Goal: Task Accomplishment & Management: Use online tool/utility

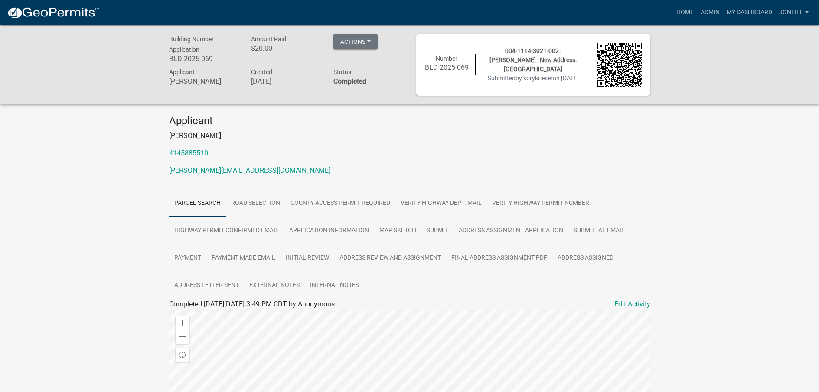
scroll to position [43, 0]
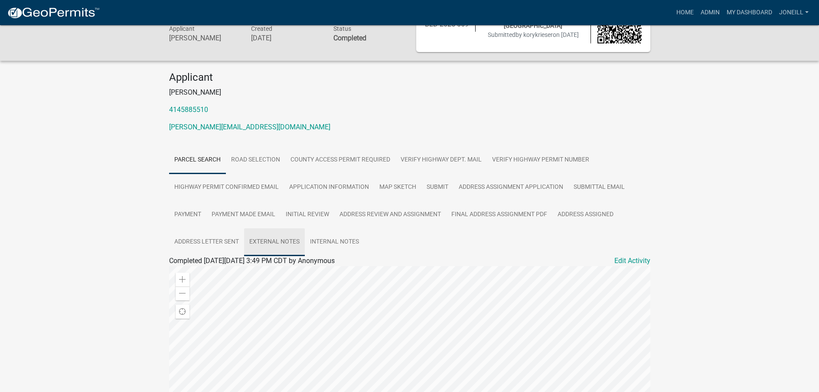
click at [281, 244] on link "External Notes" at bounding box center [274, 242] width 61 height 28
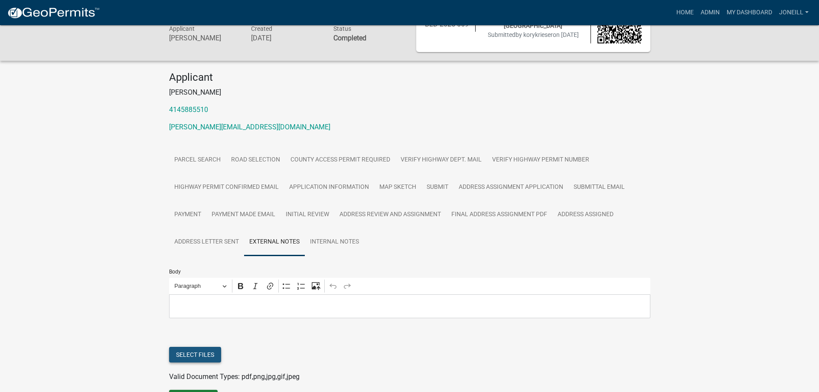
click at [213, 352] on button "Select files" at bounding box center [195, 355] width 52 height 16
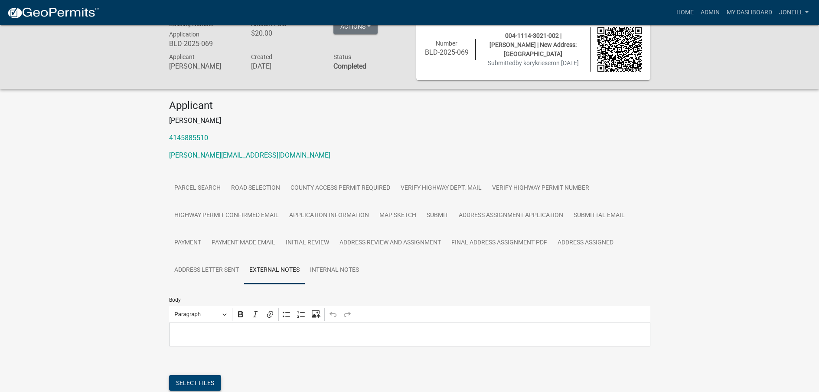
scroll to position [0, 0]
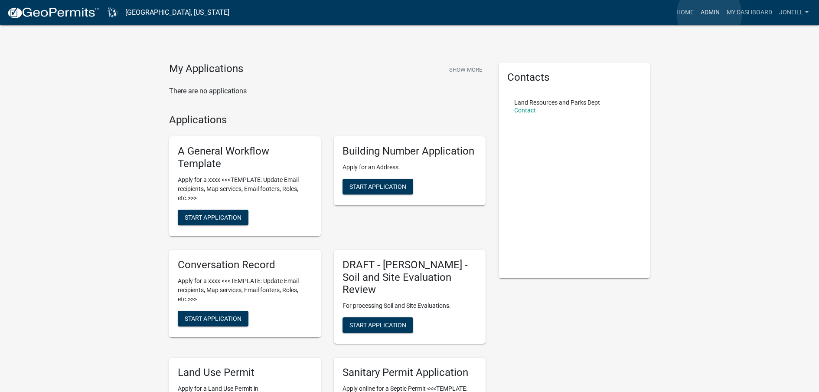
click at [710, 14] on link "Admin" at bounding box center [711, 12] width 26 height 16
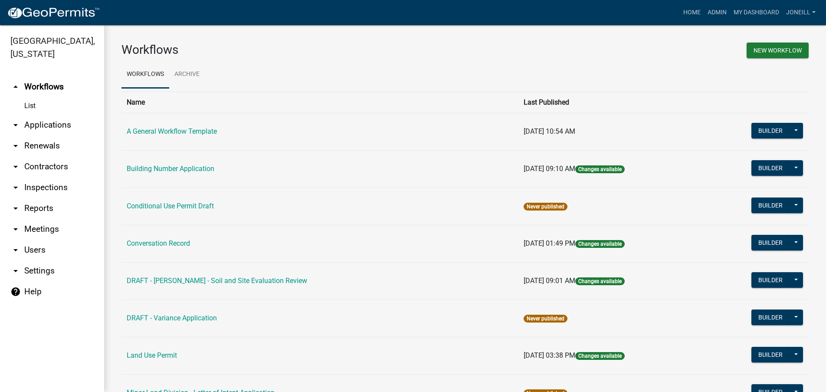
click at [36, 122] on link "arrow_drop_down Applications" at bounding box center [52, 125] width 104 height 21
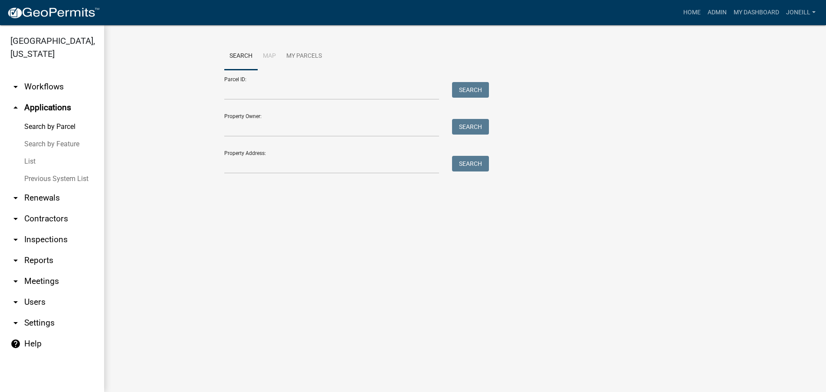
click at [12, 109] on icon "arrow_drop_up" at bounding box center [15, 107] width 10 height 10
click at [12, 108] on icon "arrow_drop_up" at bounding box center [15, 107] width 10 height 10
click at [17, 107] on icon "arrow_drop_up" at bounding box center [15, 107] width 10 height 10
click at [43, 89] on link "arrow_drop_down Workflows" at bounding box center [52, 86] width 104 height 21
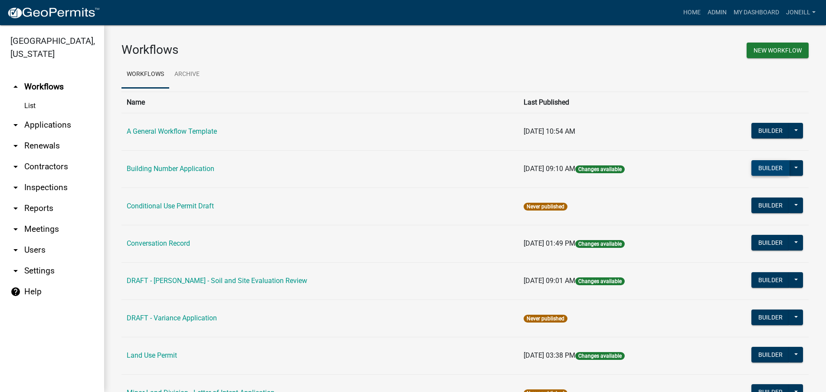
click at [772, 170] on button "Builder" at bounding box center [770, 168] width 38 height 16
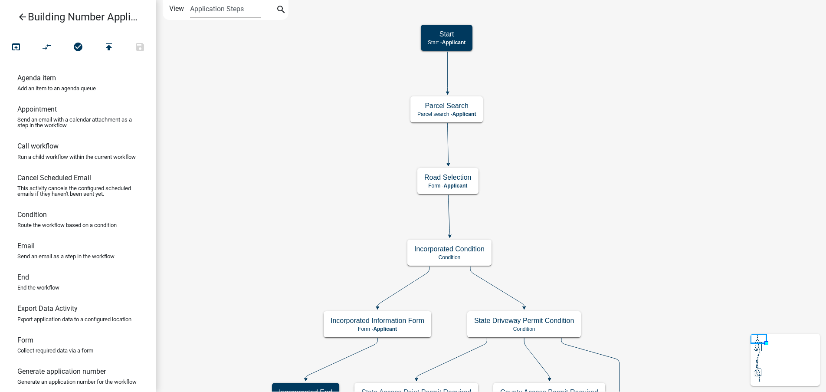
click at [476, 255] on p "Condition" at bounding box center [449, 257] width 70 height 6
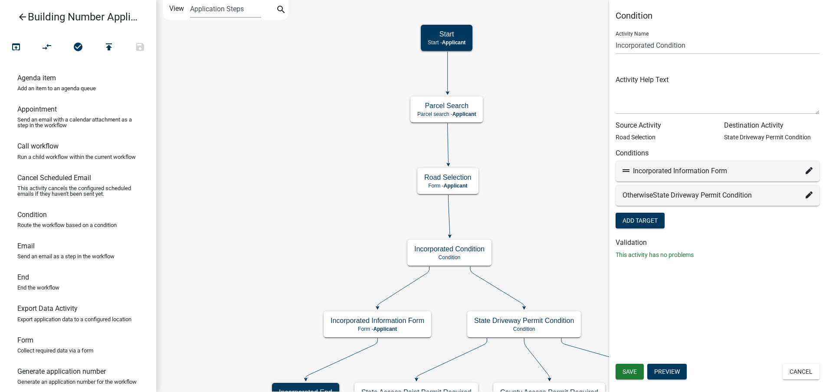
click at [669, 367] on button "Preview" at bounding box center [666, 372] width 39 height 16
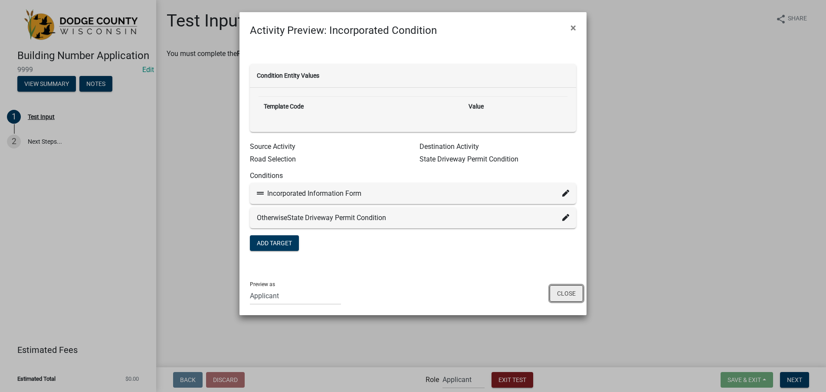
click at [574, 293] on button "Close" at bounding box center [566, 293] width 33 height 16
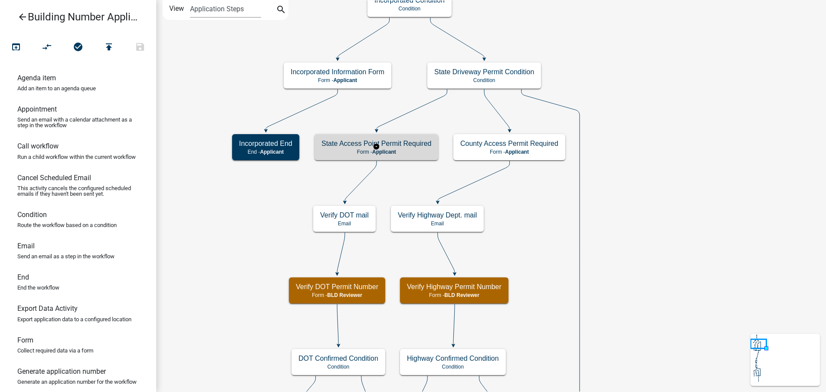
click at [400, 151] on p "Form - Applicant" at bounding box center [376, 152] width 110 height 6
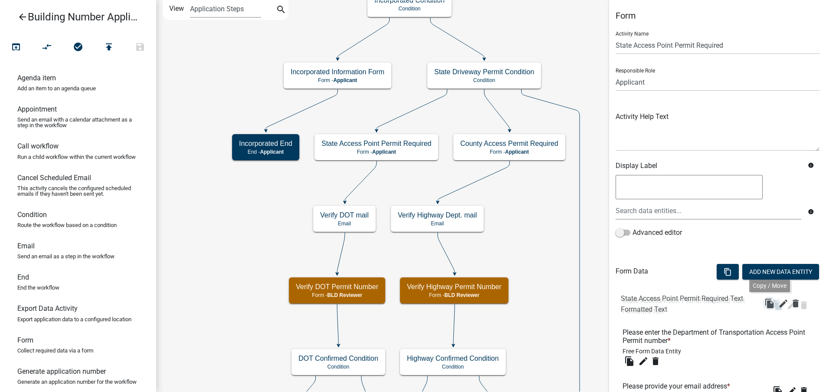
click at [773, 307] on icon "file_copy" at bounding box center [778, 305] width 10 height 10
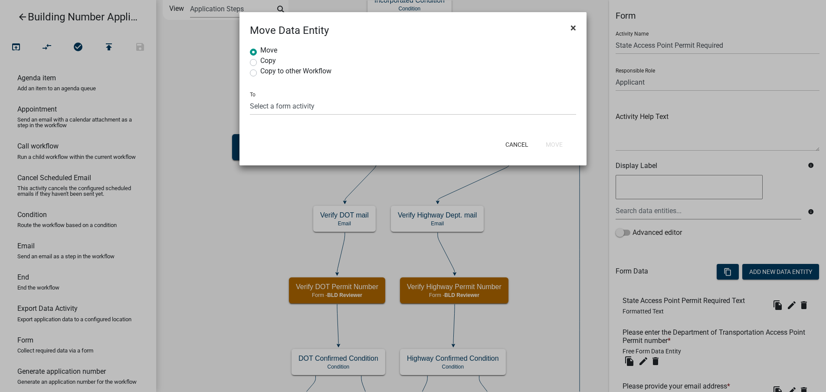
click at [575, 28] on span "×" at bounding box center [573, 28] width 6 height 12
radio input "true"
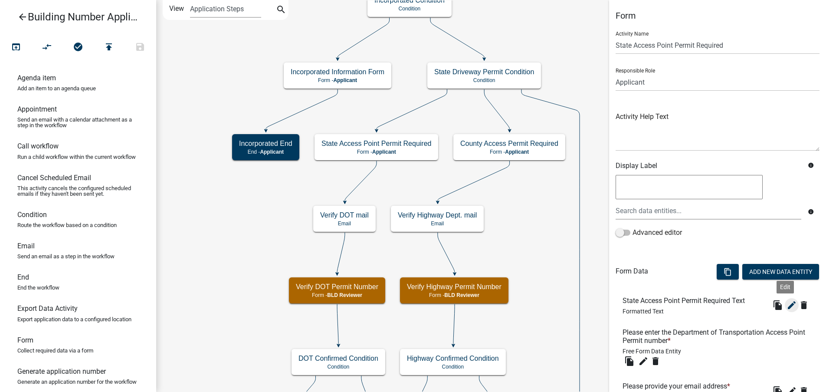
click at [786, 303] on icon "edit" at bounding box center [791, 305] width 10 height 10
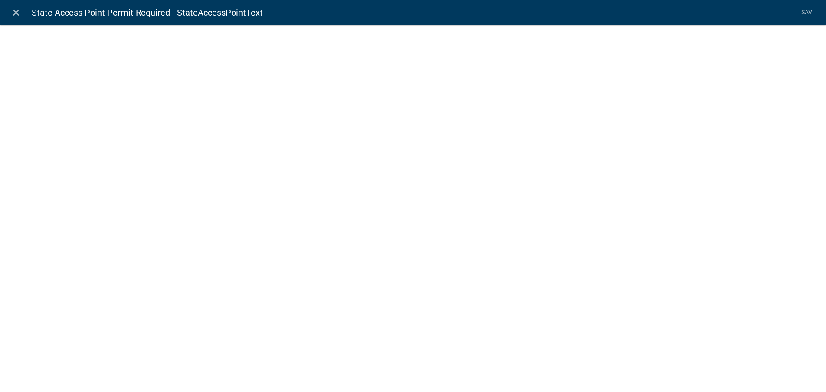
select select "rich-text"
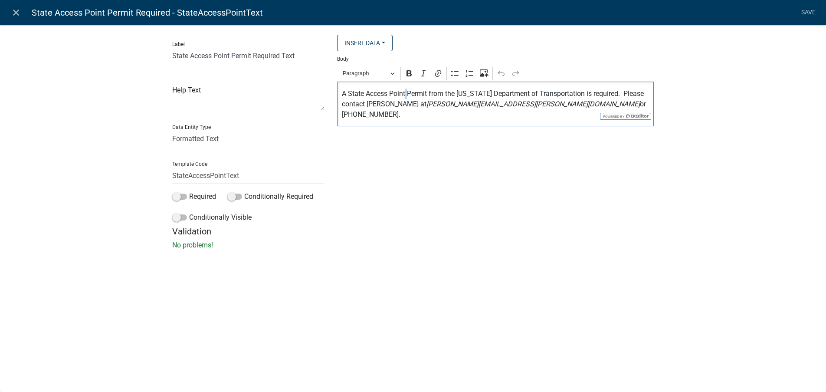
click at [407, 93] on p "A State Access Point Permit from the Wisconsin Department of Transportation is …" at bounding box center [496, 103] width 308 height 31
click at [442, 96] on p "A State Access Point Permit from the Wisconsin Department of Transportation is …" at bounding box center [496, 103] width 308 height 31
click at [428, 93] on p "A State Access Point Permit from the Wisconsin Department of Transportation is …" at bounding box center [496, 103] width 308 height 31
click at [400, 92] on p "A State Access Point Permit from the Wisconsin Department of Transportation is …" at bounding box center [496, 103] width 308 height 31
drag, startPoint x: 406, startPoint y: 94, endPoint x: 367, endPoint y: 93, distance: 39.5
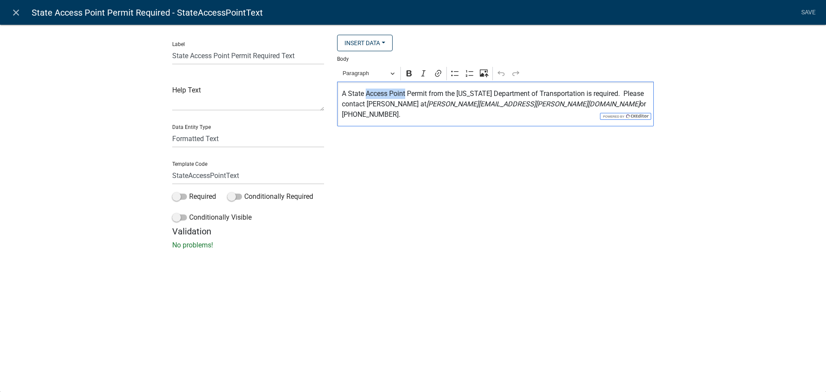
click at [367, 93] on p "A State Access Point Permit from the Wisconsin Department of Transportation is …" at bounding box center [496, 103] width 308 height 31
click at [344, 105] on p "A State Highway Connection Permit from the Wisconsin Department of Transportati…" at bounding box center [496, 103] width 308 height 31
click at [642, 92] on p "A State Highway Connection Permit from the Wisconsin Department of Transportati…" at bounding box center [496, 103] width 308 height 31
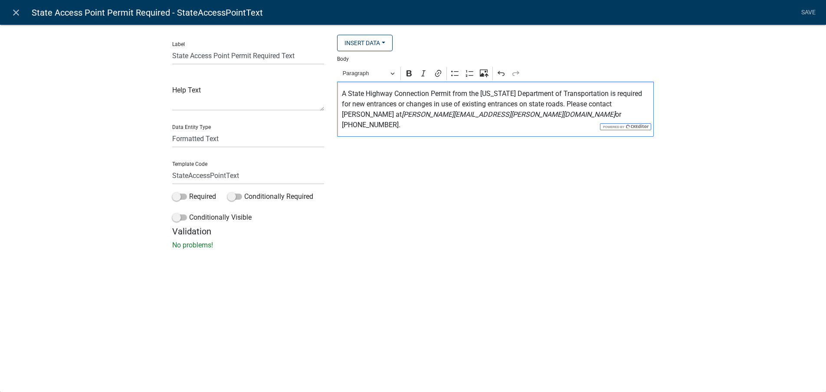
click at [446, 114] on p "A State Highway Connection Permit from the Wisconsin Department of Transportati…" at bounding box center [496, 109] width 308 height 42
click at [526, 116] on p "A State Highway Connection Permit from the Wisconsin Department of Transportati…" at bounding box center [496, 109] width 308 height 42
click at [402, 114] on icon "scot.hinkle@dot.wi.gov" at bounding box center [508, 114] width 213 height 8
click at [538, 113] on p "A State Highway Connection Permit from the Wisconsin Department of Transportati…" at bounding box center [496, 109] width 308 height 42
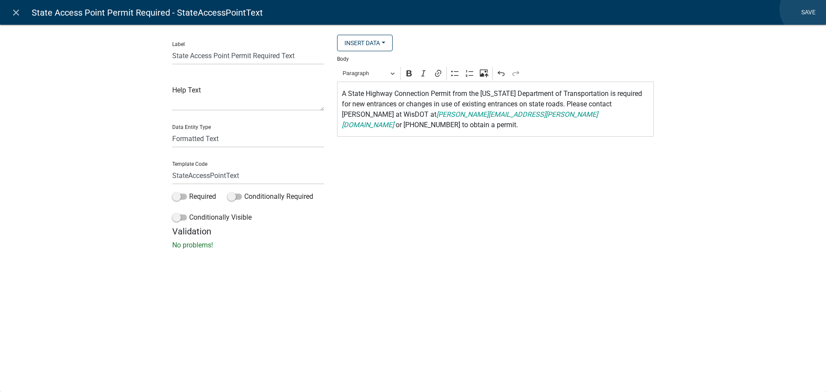
click at [807, 9] on link "Save" at bounding box center [808, 12] width 22 height 16
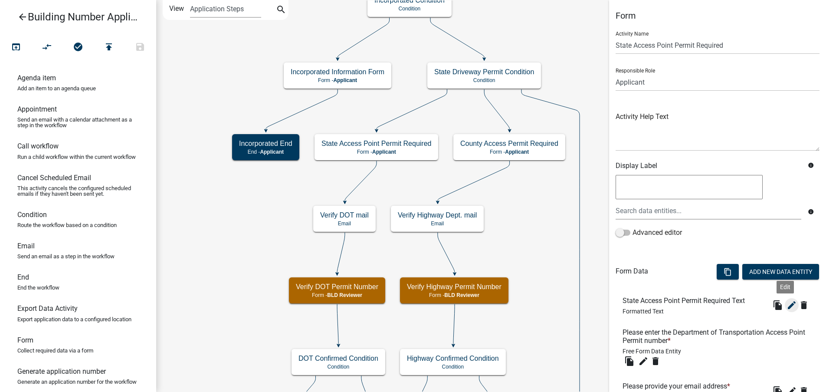
click at [786, 305] on icon "edit" at bounding box center [791, 305] width 10 height 10
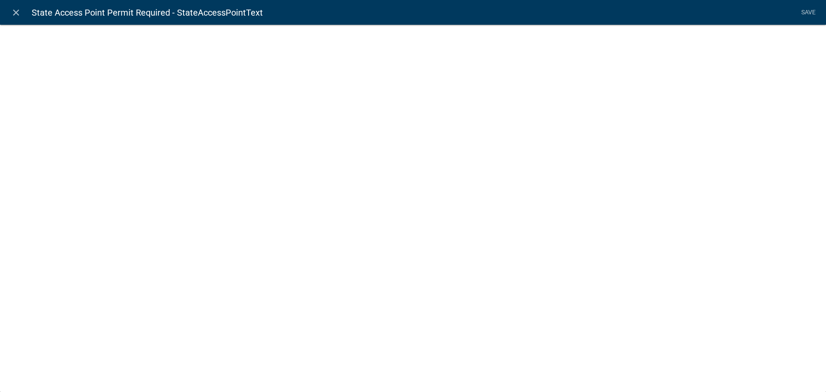
select select "rich-text"
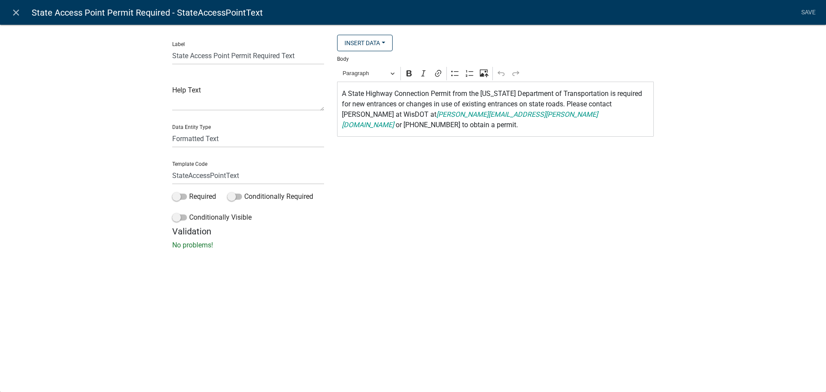
click at [595, 113] on p "A State Highway Connection Permit from the Wisconsin Department of Transportati…" at bounding box center [496, 109] width 308 height 42
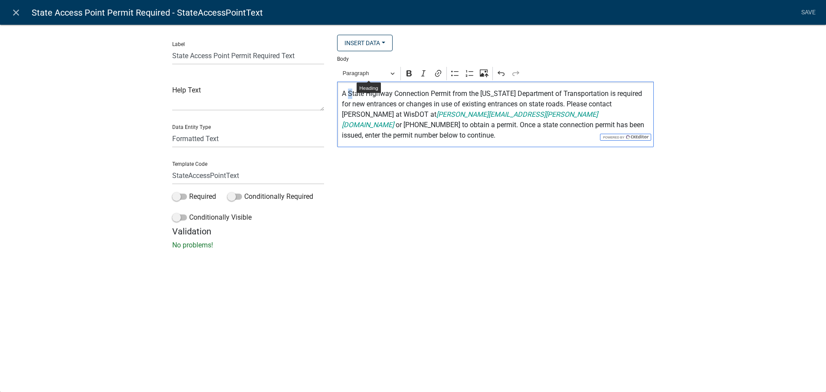
click at [349, 95] on p "A State Highway Connection Permit from the Wisconsin Department of Transportati…" at bounding box center [496, 114] width 308 height 52
click at [366, 96] on p "A state Highway Connection Permit from the Wisconsin Department of Transportati…" at bounding box center [496, 114] width 308 height 52
click at [394, 92] on p "A state highway Connection Permit from the Wisconsin Department of Transportati…" at bounding box center [496, 114] width 308 height 52
click at [429, 93] on p "A state highway connection Permit from the Wisconsin Department of Transportati…" at bounding box center [496, 114] width 308 height 52
click at [563, 105] on p "A state highway connection permit from the Wisconsin Department of Transportati…" at bounding box center [496, 114] width 308 height 52
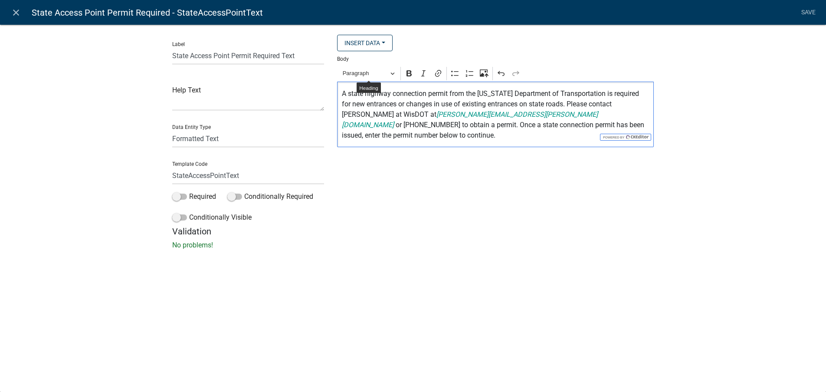
click at [425, 104] on p "A state highway connection permit from the Wisconsin Department of Transportati…" at bounding box center [496, 114] width 308 height 52
click at [431, 104] on p "A state highway connection permit from the Wisconsin Department of Transportati…" at bounding box center [496, 114] width 308 height 52
click at [495, 107] on p "A state highway connection permit from the Wisconsin Department of Transportati…" at bounding box center [496, 114] width 308 height 52
drag, startPoint x: 560, startPoint y: 102, endPoint x: 588, endPoint y: 107, distance: 28.2
click at [588, 107] on p "A state highway connection permit from the Wisconsin Department of Transportati…" at bounding box center [496, 114] width 308 height 52
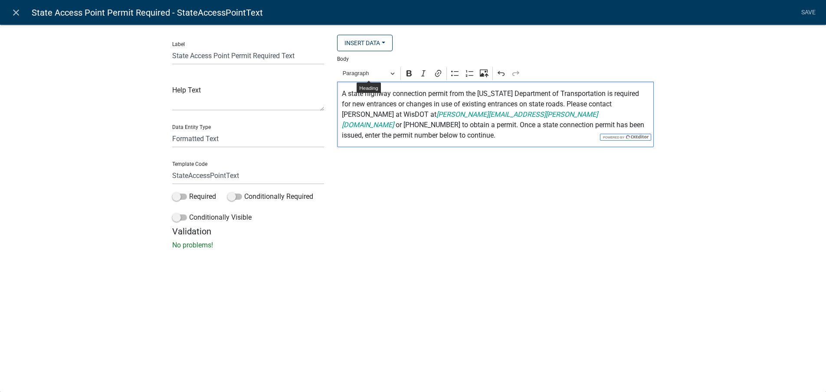
click at [549, 115] on p "A state highway connection permit from the Wisconsin Department of Transportati…" at bounding box center [496, 114] width 308 height 52
click at [559, 105] on p "A state highway connection permit from the Wisconsin Department of Transportati…" at bounding box center [496, 114] width 308 height 52
click at [561, 102] on p "A state highway connection permit from the Wisconsin Department of Transportati…" at bounding box center [496, 114] width 308 height 52
click at [567, 115] on p "A state highway connection permit from the Wisconsin Department of Transportati…" at bounding box center [496, 114] width 308 height 52
drag, startPoint x: 342, startPoint y: 125, endPoint x: 493, endPoint y: 124, distance: 151.0
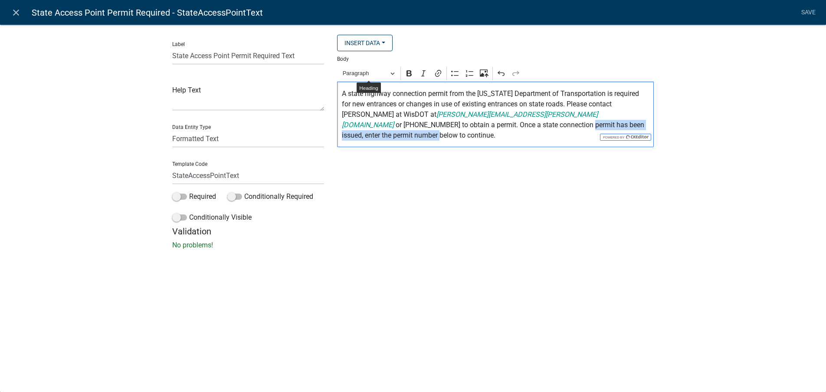
click at [493, 124] on p "A state highway connection permit from the Wisconsin Department of Transportati…" at bounding box center [496, 114] width 308 height 52
click at [438, 122] on p "A state highway connection permit from the Wisconsin Department of Transportati…" at bounding box center [496, 114] width 308 height 52
click at [412, 126] on p "A state highway connection permit from the Wisconsin Department of Transportati…" at bounding box center [496, 114] width 308 height 52
click at [554, 121] on p "A state highway connection permit from the Wisconsin Department of Transportati…" at bounding box center [496, 114] width 308 height 52
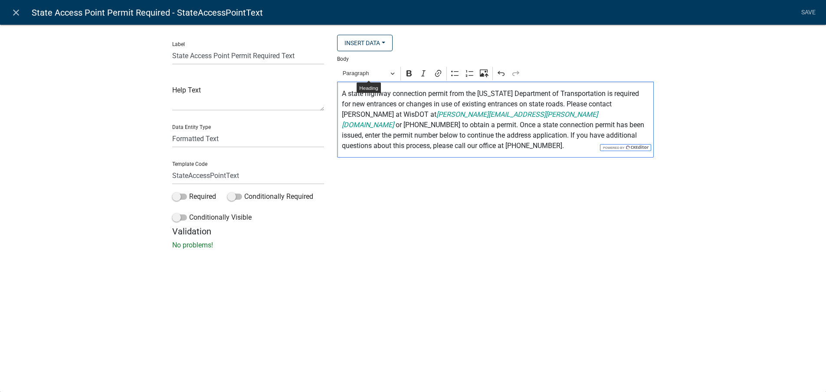
click at [537, 134] on p "A state highway connection permit from the Wisconsin Department of Transportati…" at bounding box center [496, 119] width 308 height 62
click at [517, 136] on p "A state highway connection permit from the Wisconsin Department of Transportati…" at bounding box center [496, 119] width 308 height 62
drag, startPoint x: 527, startPoint y: 135, endPoint x: 517, endPoint y: 135, distance: 10.8
click at [517, 135] on p "A state highway connection permit from the Wisconsin Department of Transportati…" at bounding box center [496, 119] width 308 height 62
click at [442, 131] on p "A state highway connection permit from the Wisconsin Department of Transportati…" at bounding box center [496, 119] width 308 height 62
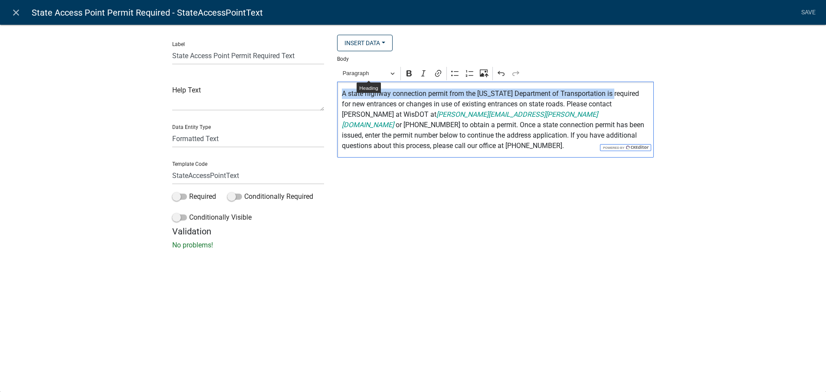
drag, startPoint x: 341, startPoint y: 94, endPoint x: 615, endPoint y: 94, distance: 273.7
click at [615, 94] on div "A state highway connection permit from the Wisconsin Department of Transportati…" at bounding box center [495, 120] width 317 height 76
click at [463, 98] on p "A state highway connection permit from the Wisconsin Department of Transportati…" at bounding box center [496, 119] width 308 height 62
click at [462, 95] on p "A state highway connection permit from the Wisconsin Department of Transportati…" at bounding box center [496, 119] width 308 height 62
click at [415, 102] on p "A state highway connection permit from the Wisconsin Department of Transportati…" at bounding box center [496, 119] width 308 height 62
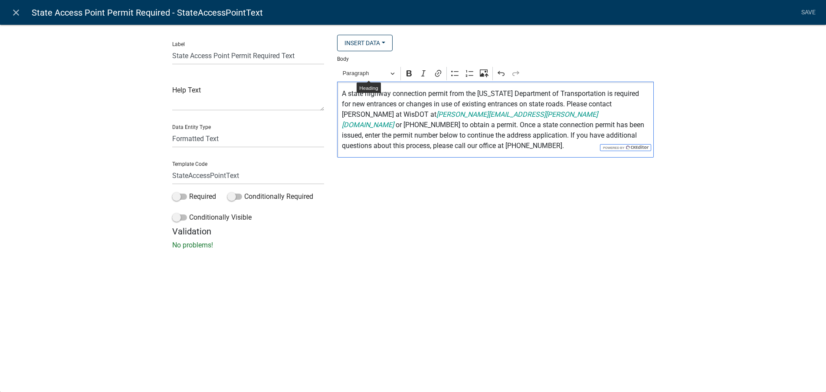
click at [433, 103] on p "A state highway connection permit from the Wisconsin Department of Transportati…" at bounding box center [496, 119] width 308 height 62
drag, startPoint x: 442, startPoint y: 105, endPoint x: 396, endPoint y: 102, distance: 45.6
click at [396, 102] on p "A state highway connection permit from the Wisconsin Department of Transportati…" at bounding box center [496, 119] width 308 height 62
drag, startPoint x: 450, startPoint y: 106, endPoint x: 397, endPoint y: 104, distance: 53.0
click at [397, 104] on p "A state highway connection permit from the Wisconsin Department of Transportati…" at bounding box center [496, 119] width 308 height 62
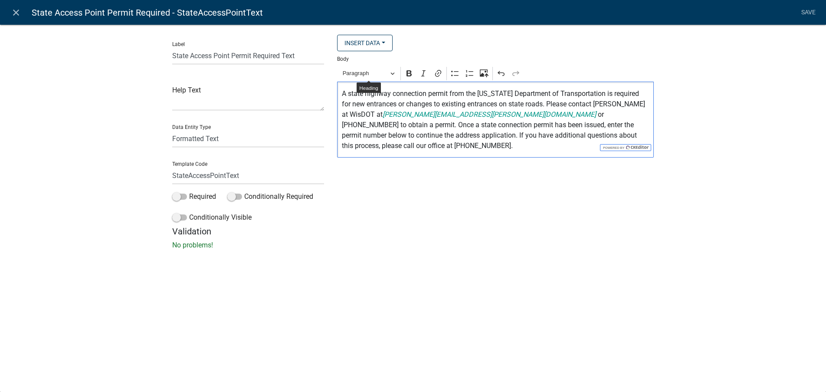
click at [516, 119] on p "A state highway connection permit from the Wisconsin Department of Transportati…" at bounding box center [496, 119] width 308 height 62
click at [808, 8] on link "Save" at bounding box center [808, 12] width 22 height 16
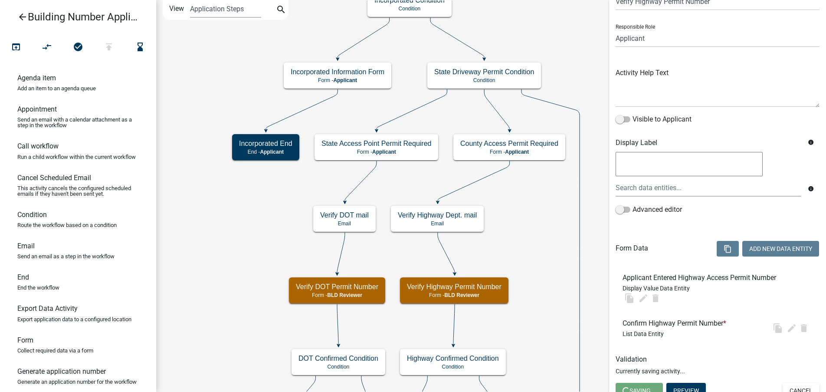
scroll to position [52, 0]
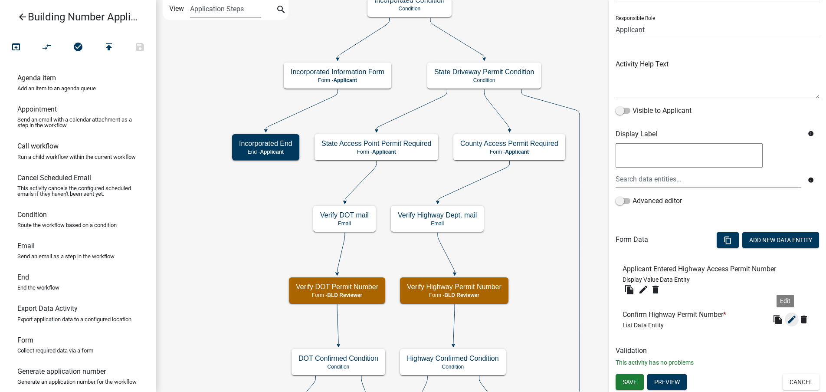
click at [786, 315] on icon "edit" at bounding box center [791, 319] width 10 height 10
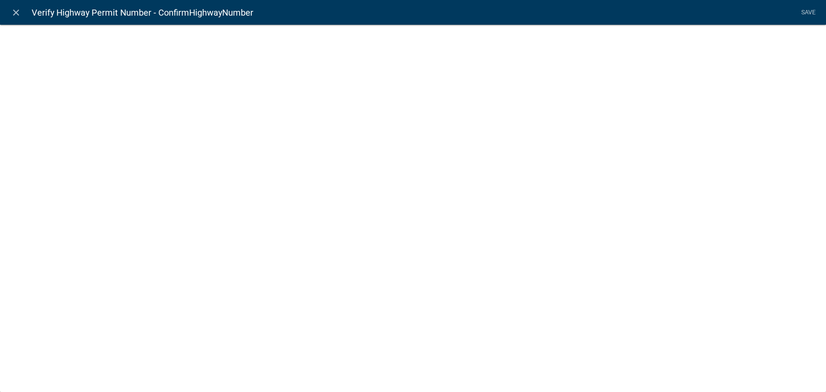
select select "list-data"
select select
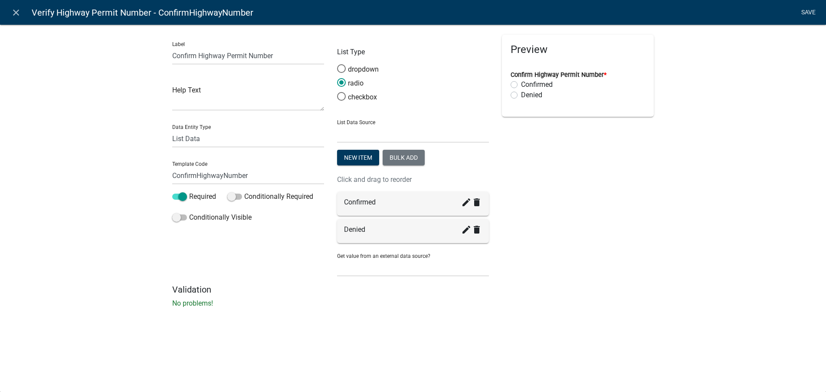
click at [809, 11] on link "Save" at bounding box center [808, 12] width 22 height 16
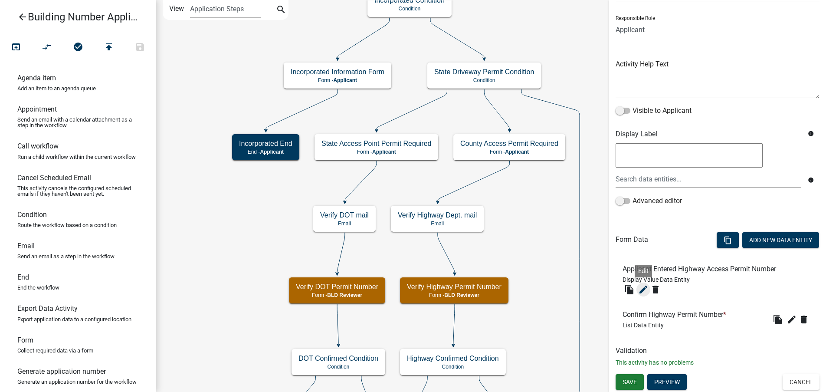
click at [643, 290] on icon "edit" at bounding box center [643, 289] width 10 height 10
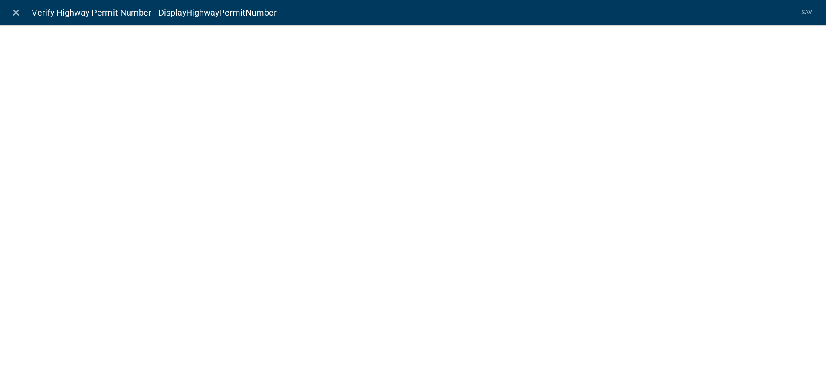
select select "display-entity-value"
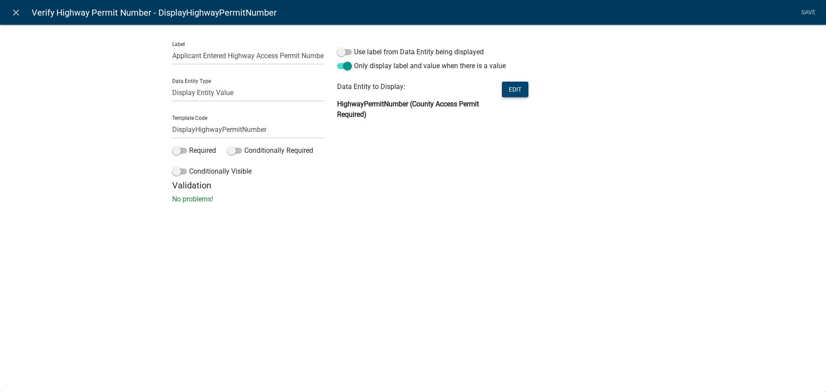
click at [516, 93] on button "Edit" at bounding box center [515, 90] width 26 height 16
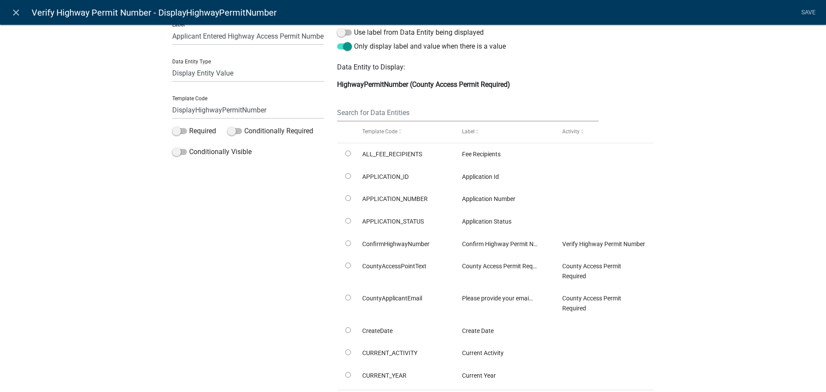
scroll to position [0, 0]
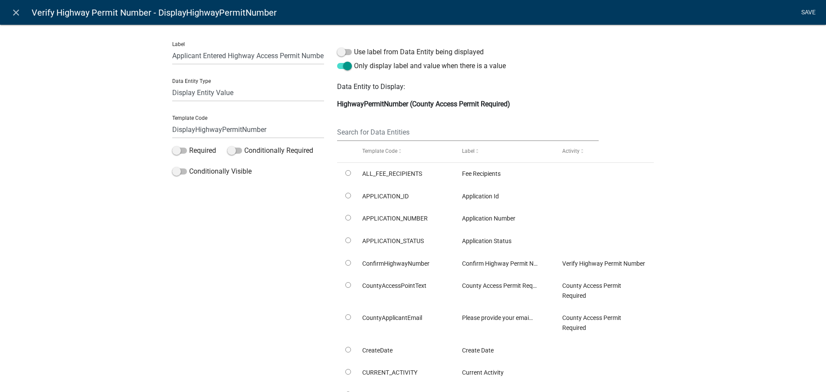
click at [808, 13] on link "Save" at bounding box center [808, 12] width 22 height 16
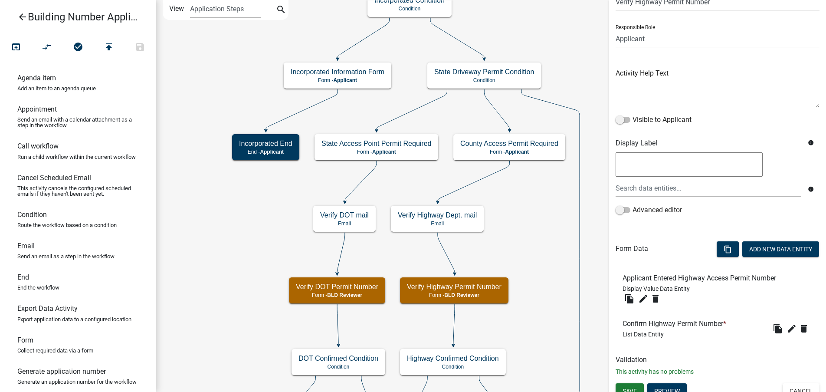
scroll to position [52, 0]
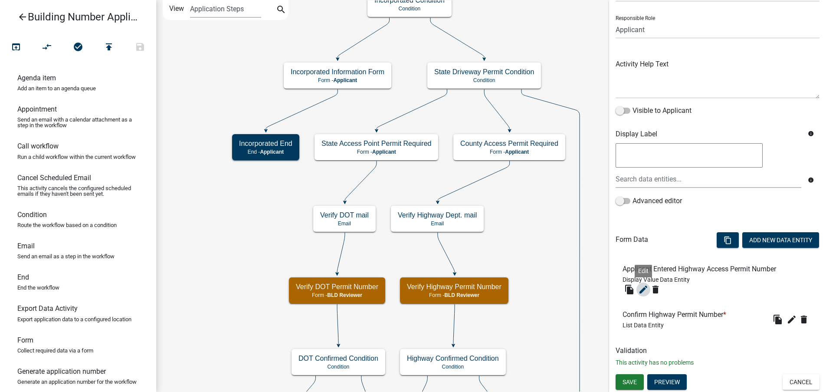
click at [642, 292] on icon "edit" at bounding box center [643, 289] width 10 height 10
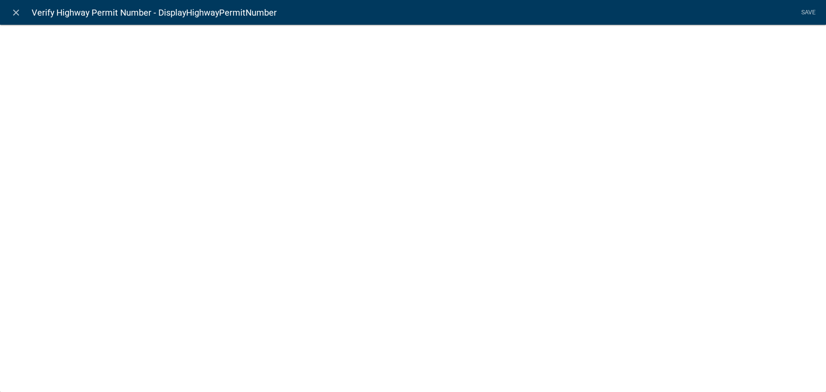
select select "display-entity-value"
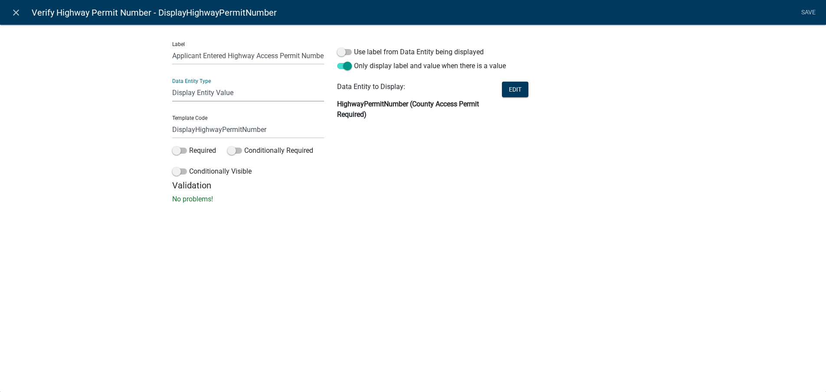
click at [200, 89] on select "Free Form Text Document Display Entity Value Fee Numeric Data Date Map Sketch D…" at bounding box center [248, 93] width 152 height 18
click at [172, 84] on select "Free Form Text Document Display Entity Value Fee Numeric Data Date Map Sketch D…" at bounding box center [248, 93] width 152 height 18
click at [249, 56] on input "Applicant Entered Highway Access Permit Number" at bounding box center [248, 56] width 152 height 18
click at [806, 12] on link "Save" at bounding box center [808, 12] width 22 height 16
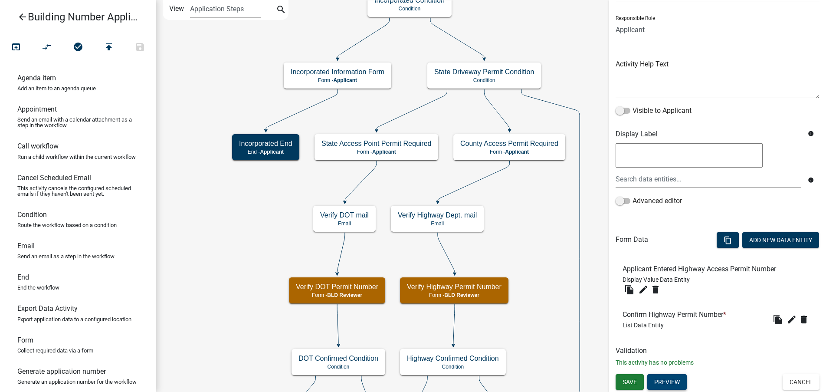
click at [675, 383] on button "Preview" at bounding box center [666, 382] width 39 height 16
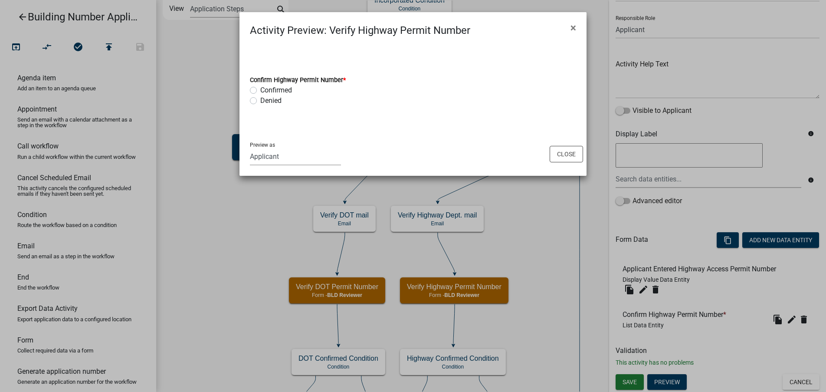
click at [286, 158] on select "Applicant BOA Admin Land Use Reviewer Support Staff LIO - Safe At Home Custodia…" at bounding box center [295, 156] width 91 height 18
select select "6aa5d4e9-c1c4-4108-94f4-baa48d4f579f"
click at [250, 147] on select "Applicant BOA Admin Land Use Reviewer Support Staff LIO - Safe At Home Custodia…" at bounding box center [295, 156] width 91 height 18
click at [563, 156] on button "Close" at bounding box center [566, 154] width 33 height 16
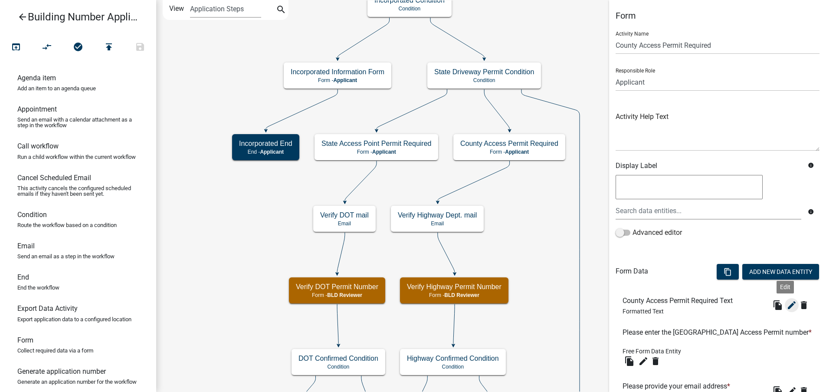
click at [786, 306] on icon "edit" at bounding box center [791, 305] width 10 height 10
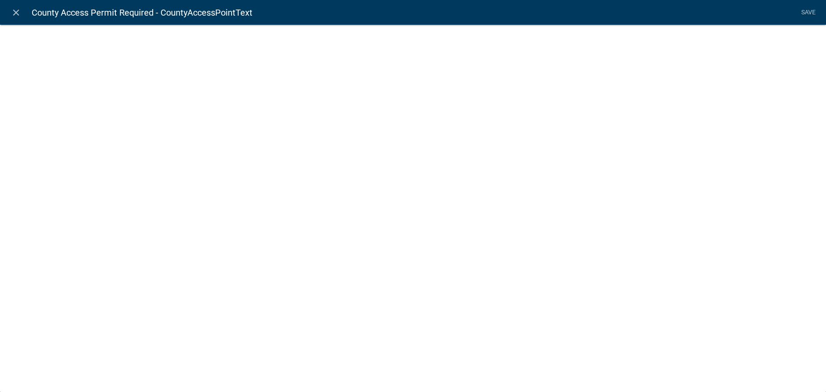
select select "rich-text"
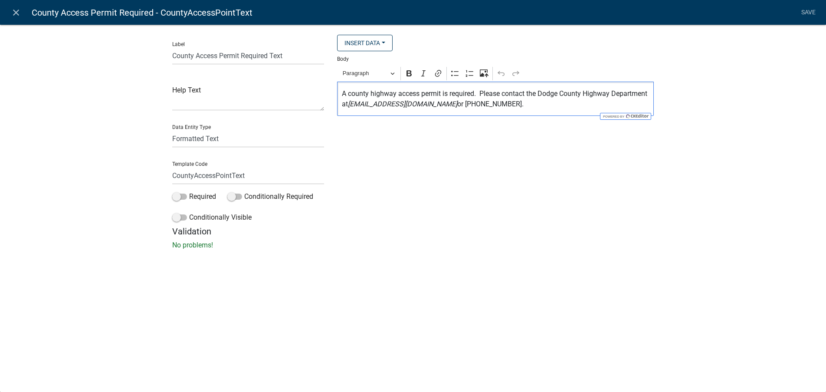
click at [362, 94] on p "A county highway access permit is required. Please contact the Dodge County Hig…" at bounding box center [496, 98] width 308 height 21
click at [349, 94] on p "A county highway access permit is required. Please contact the Dodge County Hig…" at bounding box center [496, 98] width 308 height 21
click at [393, 96] on p "A Dodge County highway access permit is required. Please contact the Dodge Coun…" at bounding box center [496, 98] width 308 height 21
click at [421, 93] on p "A Dodge County Highway access permit is required. Please contact the Dodge Coun…" at bounding box center [496, 98] width 308 height 21
click at [516, 96] on p "A Dodge County Highway Dept. access permit is required. Please contact the Dodg…" at bounding box center [496, 98] width 308 height 21
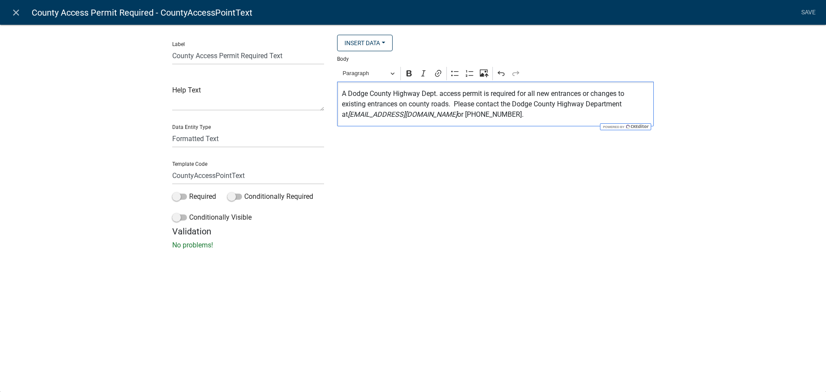
click at [499, 112] on p "A Dodge County Highway Dept. access permit is required for all new entrances or…" at bounding box center [496, 103] width 308 height 31
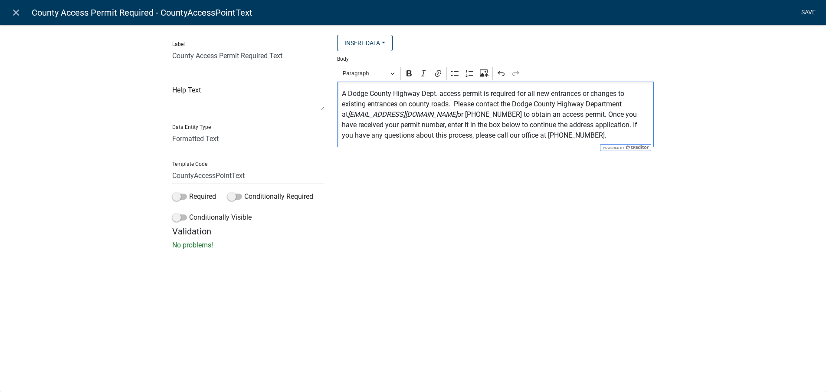
click at [817, 11] on link "Save" at bounding box center [808, 12] width 22 height 16
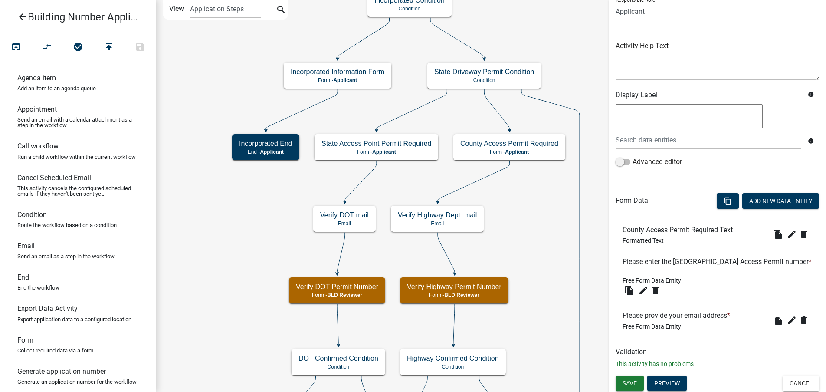
scroll to position [72, 0]
click at [669, 380] on button "Preview" at bounding box center [666, 382] width 39 height 16
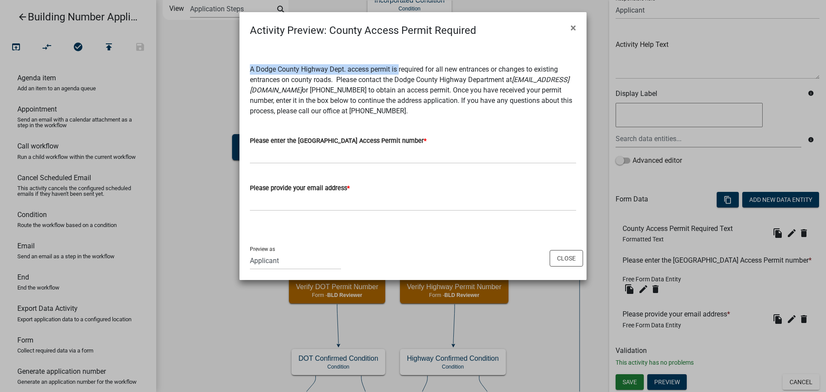
drag, startPoint x: 252, startPoint y: 68, endPoint x: 400, endPoint y: 70, distance: 148.8
click at [400, 70] on p "A Dodge County Highway Dept. access permit is required for all new entrances or…" at bounding box center [413, 90] width 326 height 52
click at [396, 93] on p "A Dodge County Highway Dept. access permit is required for all new entrances or…" at bounding box center [413, 90] width 326 height 52
click at [575, 29] on span "×" at bounding box center [573, 28] width 6 height 12
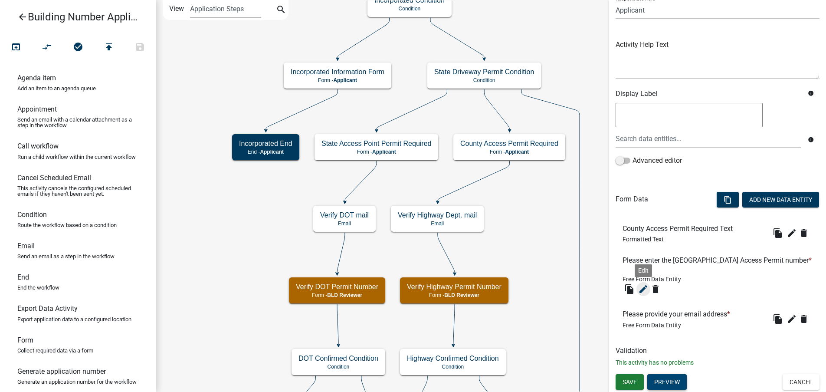
click at [643, 288] on icon "edit" at bounding box center [643, 289] width 10 height 10
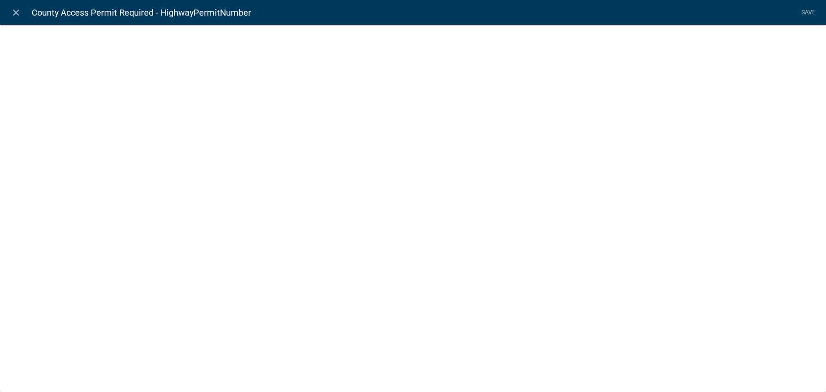
select select
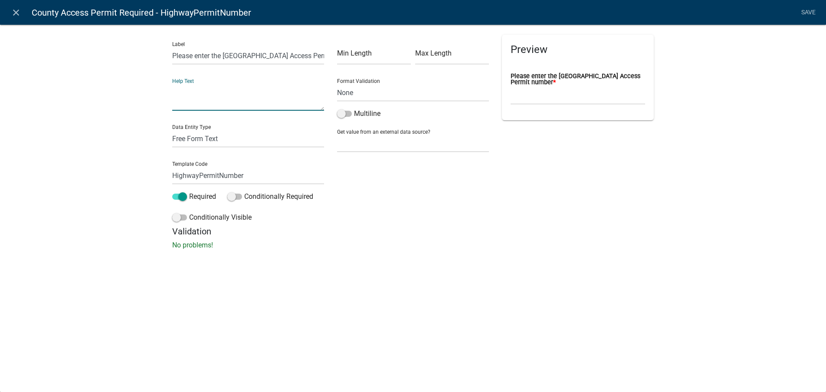
click at [183, 105] on textarea at bounding box center [248, 97] width 152 height 27
type textarea "2015-036"
click at [801, 12] on link "Save" at bounding box center [808, 12] width 22 height 16
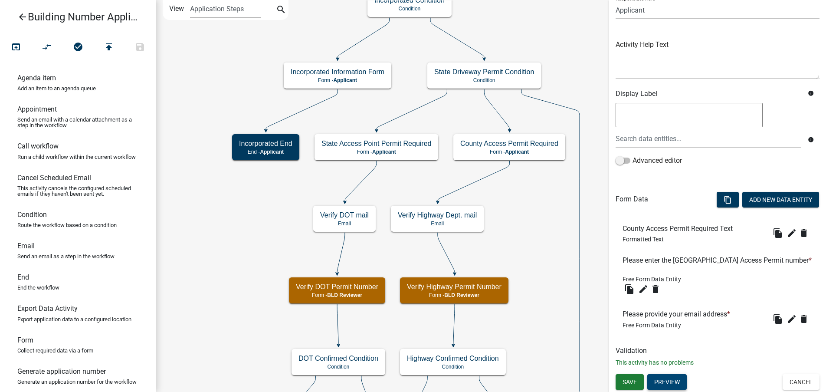
click at [678, 382] on button "Preview" at bounding box center [666, 382] width 39 height 16
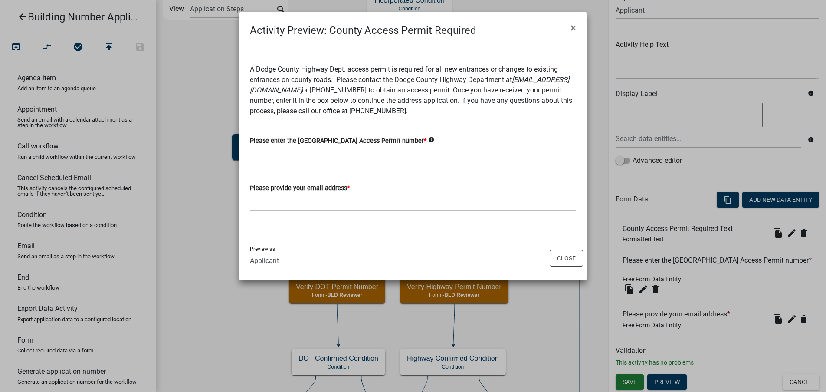
click at [434, 141] on icon "info" at bounding box center [431, 140] width 6 height 6
click at [568, 254] on button "Close" at bounding box center [566, 258] width 33 height 16
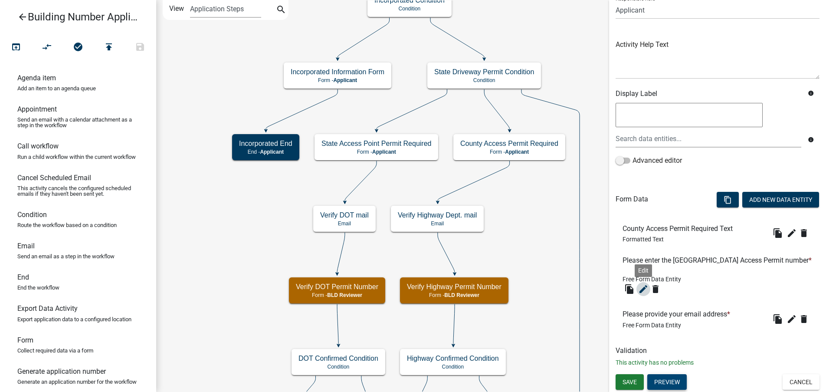
click at [643, 290] on icon "edit" at bounding box center [643, 289] width 10 height 10
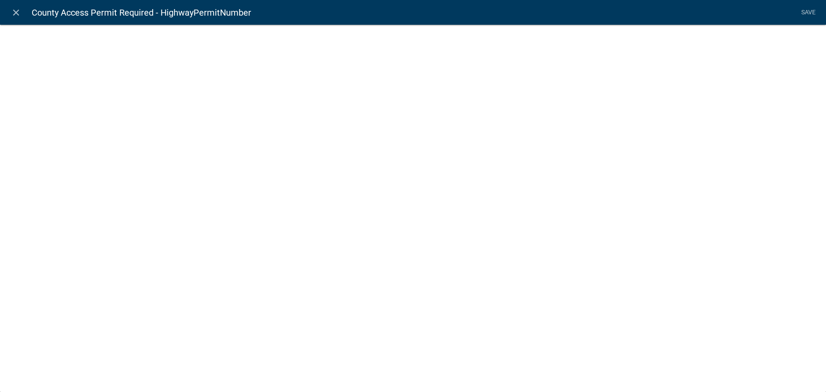
select select
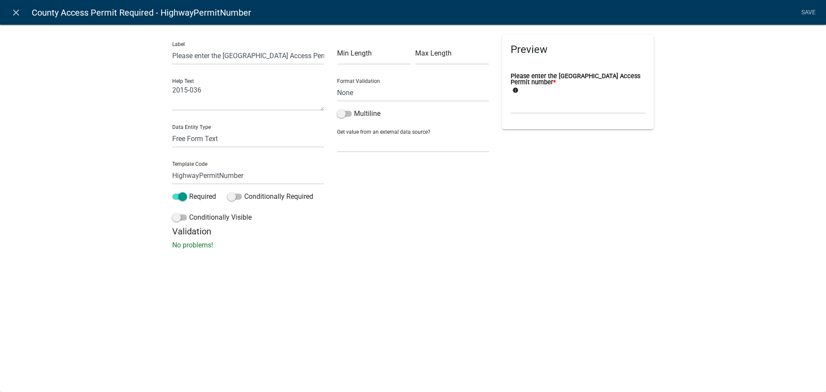
click at [171, 90] on div "Label Please enter the Dodge County Highway Access Permit number Help Text 2015…" at bounding box center [248, 130] width 165 height 191
click at [173, 90] on textarea "2015-036" at bounding box center [248, 97] width 152 height 27
click at [255, 130] on select "Free Form Text Document Display Entity Value Fee Numeric Data Date Map Sketch D…" at bounding box center [248, 139] width 152 height 18
click at [63, 115] on div "Label Please enter the Dodge County Highway Access Permit number Help Text Perm…" at bounding box center [413, 139] width 826 height 258
click at [269, 89] on textarea "Permit number should take the 2015-036" at bounding box center [248, 97] width 152 height 27
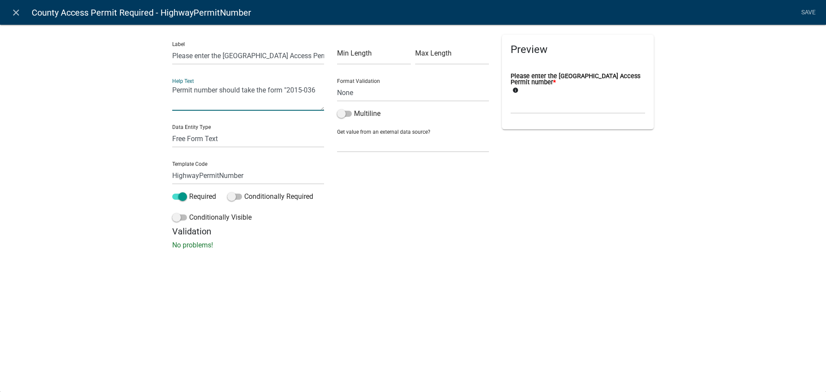
click at [322, 90] on textarea "Permit number should take the form "2015-036" at bounding box center [248, 97] width 152 height 27
click at [286, 90] on textarea "Permit number should take the form "2015-036"" at bounding box center [248, 97] width 152 height 27
click at [285, 88] on textarea "Permit number should take the form "2015-036"" at bounding box center [248, 97] width 152 height 27
click at [283, 91] on textarea "Permit number should take the form "2015-036"" at bounding box center [248, 97] width 152 height 27
click at [286, 89] on textarea "Permit number should take the form "2015-036"" at bounding box center [248, 97] width 152 height 27
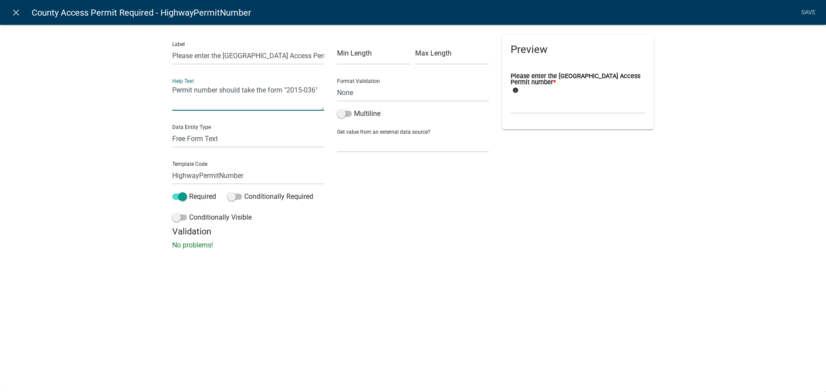
click at [284, 89] on textarea "Permit number should take the form "2015-036"" at bounding box center [248, 97] width 152 height 27
click at [285, 89] on textarea "Permit number should take the form "2015-036"" at bounding box center [248, 97] width 152 height 27
type textarea "Permit number should take the form of "2015-036""
click at [808, 15] on link "Save" at bounding box center [808, 12] width 22 height 16
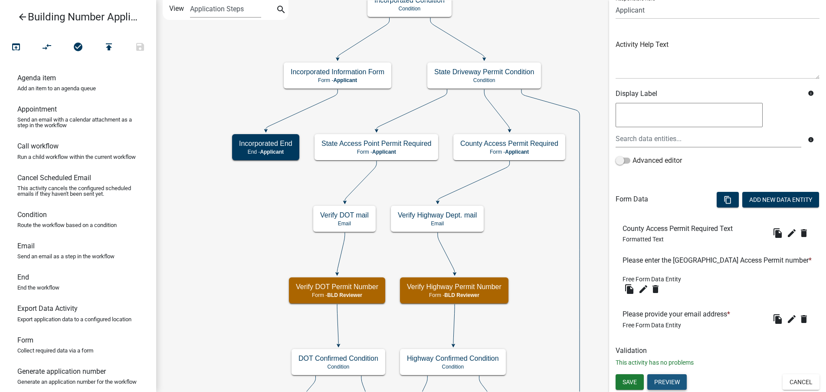
click at [682, 383] on button "Preview" at bounding box center [666, 382] width 39 height 16
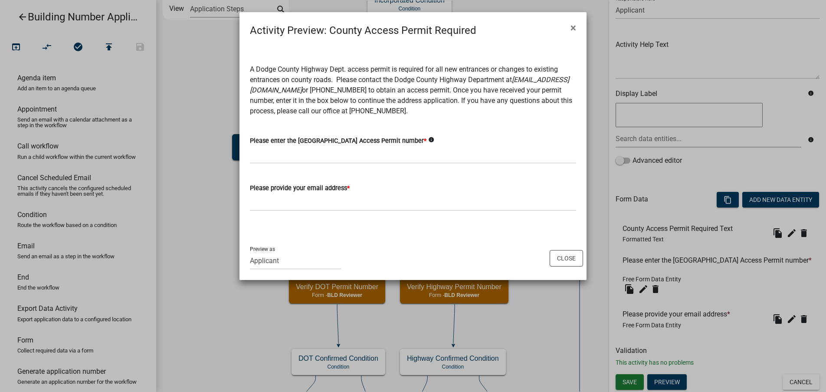
click at [434, 139] on icon "info" at bounding box center [431, 140] width 6 height 6
click at [566, 255] on button "Close" at bounding box center [566, 258] width 33 height 16
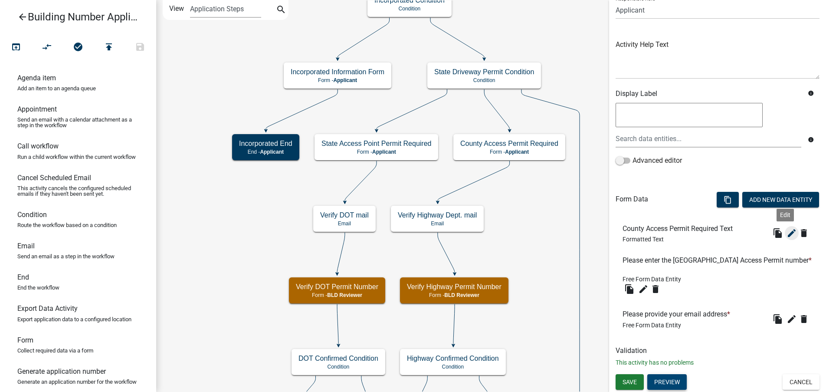
click at [786, 236] on icon "edit" at bounding box center [791, 233] width 10 height 10
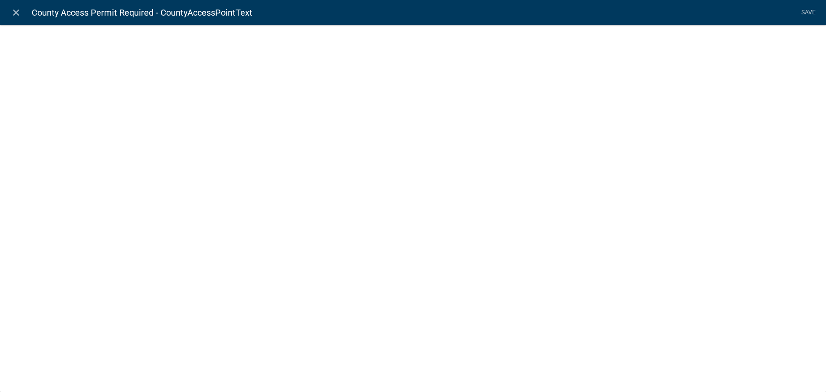
select select "rich-text"
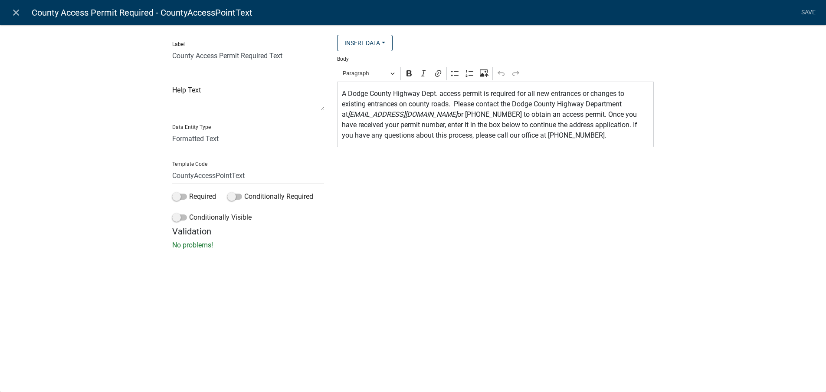
click at [400, 94] on p "A Dodge County Highway Dept. access permit is required for all new entrances or…" at bounding box center [496, 114] width 308 height 52
drag, startPoint x: 444, startPoint y: 92, endPoint x: 436, endPoint y: 95, distance: 9.2
click at [436, 95] on p "A Dodge County Highway Dept. access permit is required for all new entrances or…" at bounding box center [496, 114] width 308 height 52
click at [488, 92] on p "A Dodge County Highway Deptartment Access permit is required for all new entran…" at bounding box center [496, 114] width 308 height 52
click at [438, 99] on p "A Dodge County Highway Deptartment Access Permit is required for all new entran…" at bounding box center [496, 114] width 308 height 52
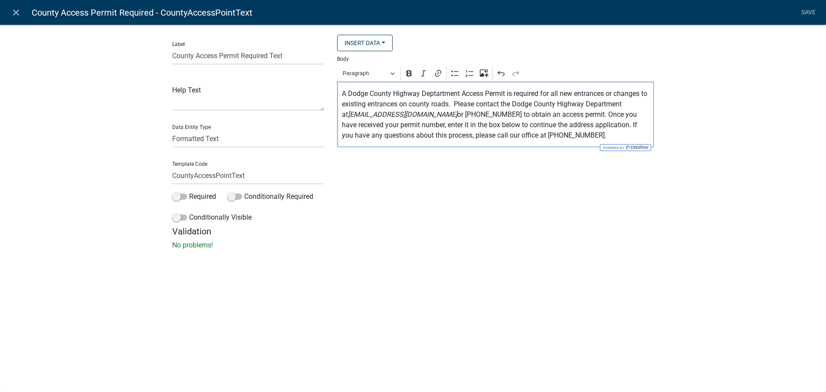
click at [436, 93] on p "A Dodge County Highway Deptartment Access Permit is required for all new entran…" at bounding box center [496, 114] width 308 height 52
click at [456, 103] on p "A Dodge County Highway Department Access Permit is required for all new entranc…" at bounding box center [496, 114] width 308 height 52
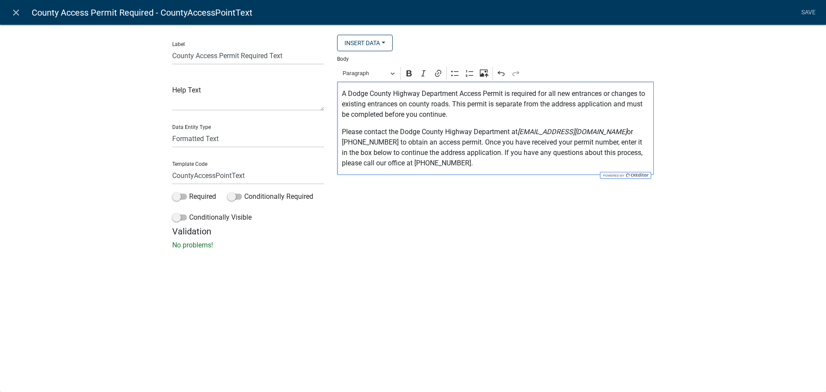
click at [610, 132] on p "Please contact the Dodge County Highway Department at dchighway@co.dodge.wi.us …" at bounding box center [496, 148] width 308 height 42
click at [398, 143] on p "Please contact the Dodge County Highway Department at dchighway@co.dodge.wi.us …" at bounding box center [496, 148] width 308 height 42
drag, startPoint x: 359, startPoint y: 143, endPoint x: 383, endPoint y: 142, distance: 23.9
click at [383, 142] on p "Please contact the Dodge County Highway Department at dchighway@co.dodge.wi.us …" at bounding box center [496, 148] width 308 height 42
click at [388, 148] on p "Please contact the Dodge County Highway Department at dchighway@co.dodge.wi.us …" at bounding box center [496, 148] width 308 height 42
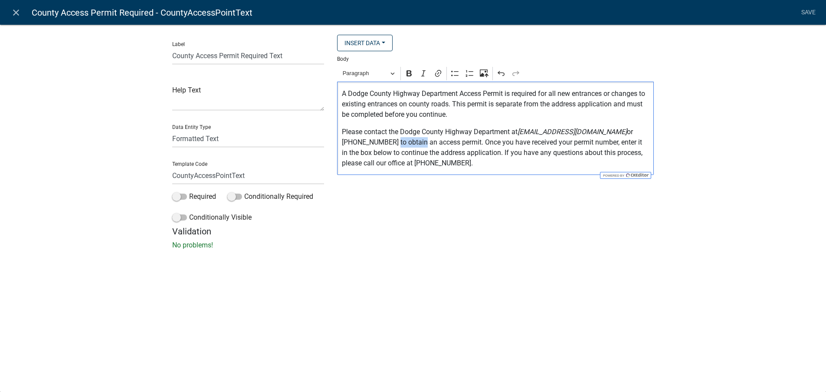
drag, startPoint x: 386, startPoint y: 142, endPoint x: 359, endPoint y: 141, distance: 26.5
click at [359, 141] on p "Please contact the Dodge County Highway Department at dchighway@co.dodge.wi.us …" at bounding box center [496, 148] width 308 height 42
click at [473, 152] on p "Please contact the Dodge County Highway Department at dchighway@co.dodge.wi.us …" at bounding box center [496, 148] width 308 height 42
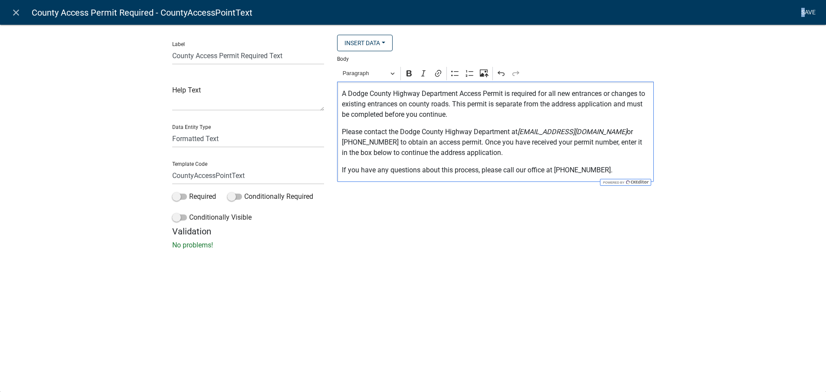
click at [803, 10] on link "Save" at bounding box center [808, 12] width 22 height 16
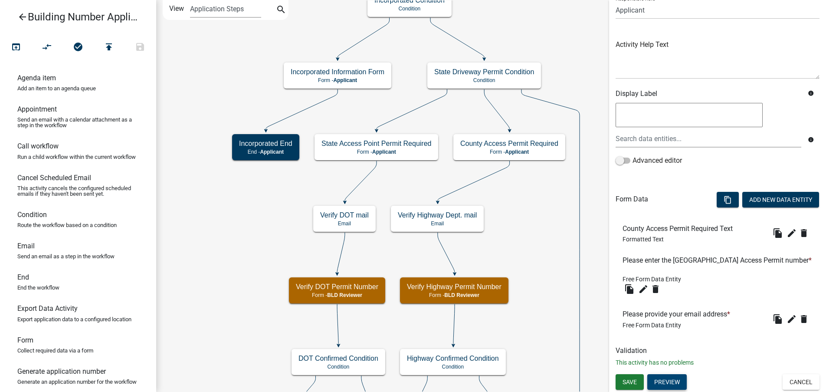
click at [680, 383] on button "Preview" at bounding box center [666, 382] width 39 height 16
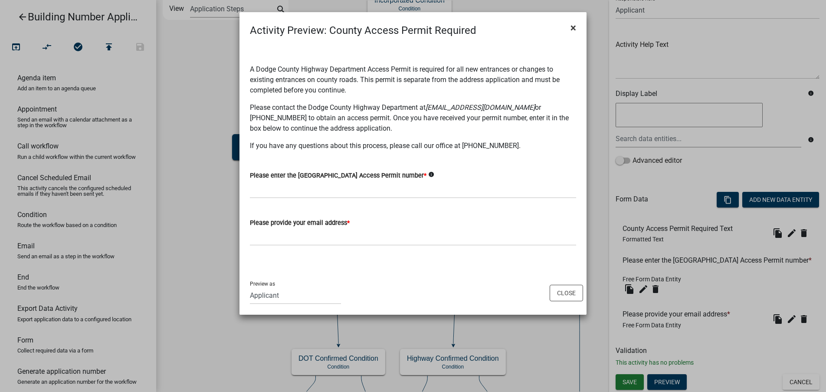
click at [574, 29] on span "×" at bounding box center [573, 28] width 6 height 12
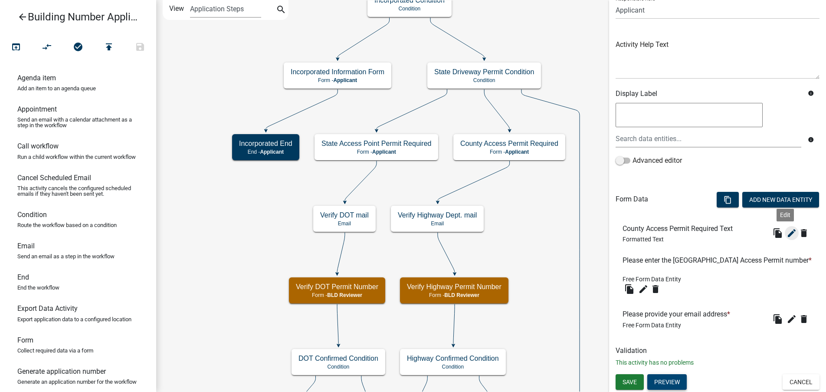
click at [788, 234] on icon "edit" at bounding box center [791, 233] width 10 height 10
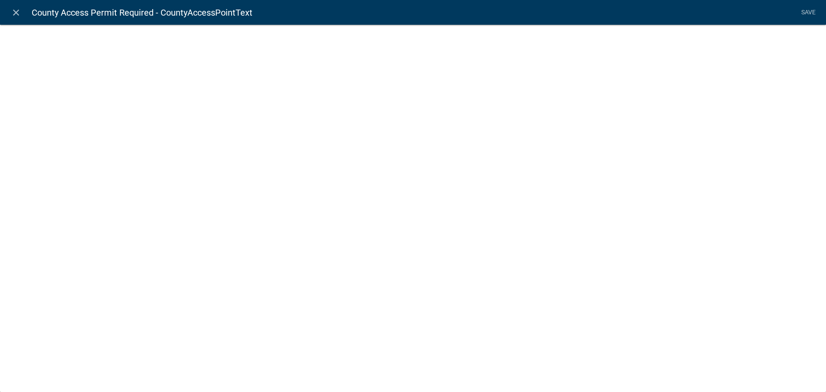
select select "rich-text"
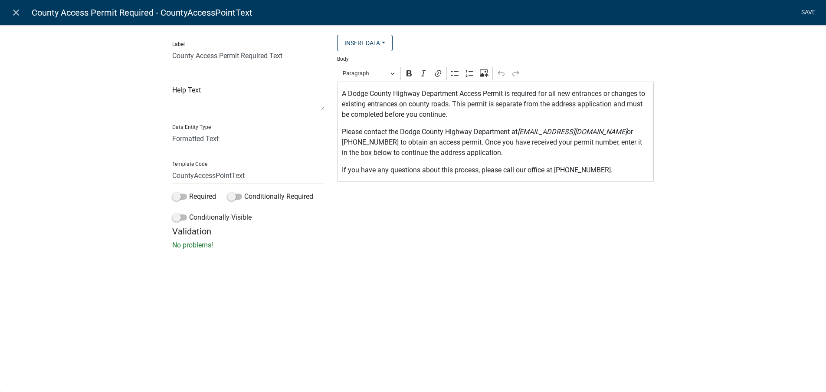
click at [806, 10] on link "Save" at bounding box center [808, 12] width 22 height 16
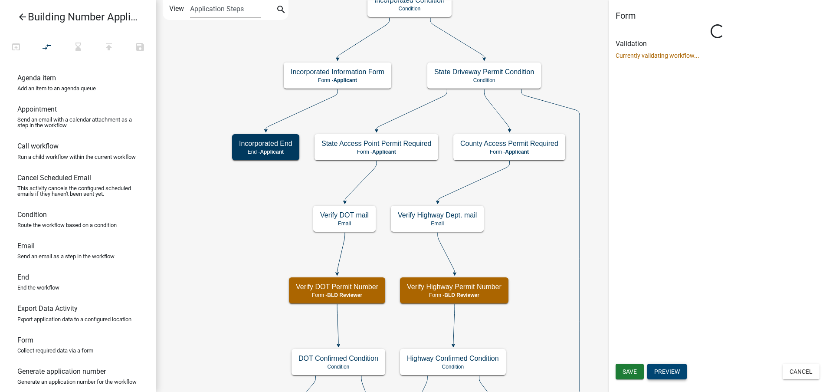
scroll to position [0, 0]
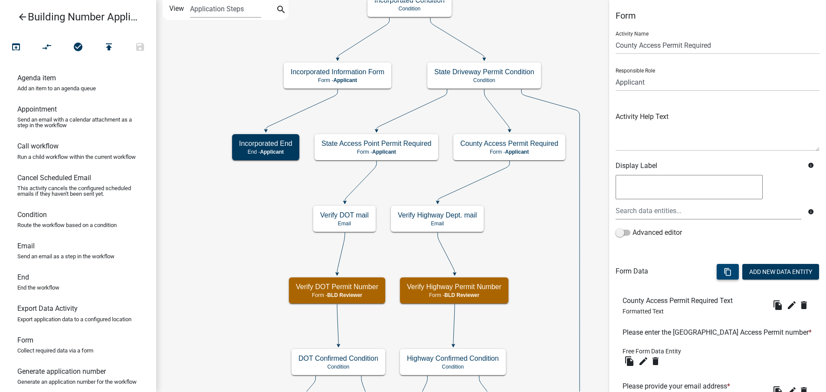
click at [724, 272] on button "content_copy" at bounding box center [728, 272] width 22 height 16
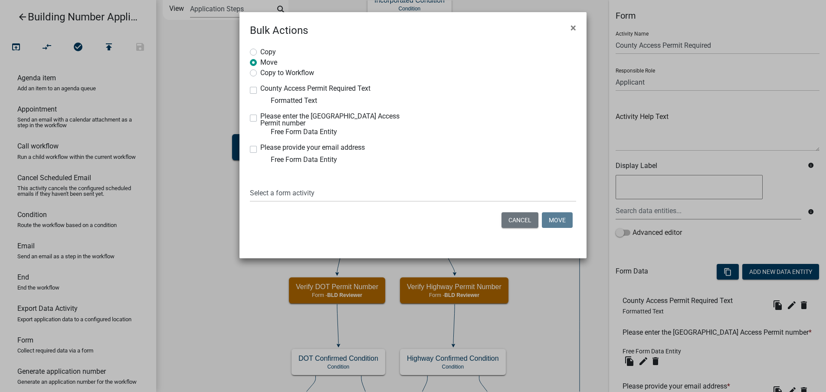
click at [595, 62] on ngb-modal-window "Bulk Actions × Copy Move Copy to Workflow County Access Permit Required Text Fo…" at bounding box center [413, 196] width 826 height 392
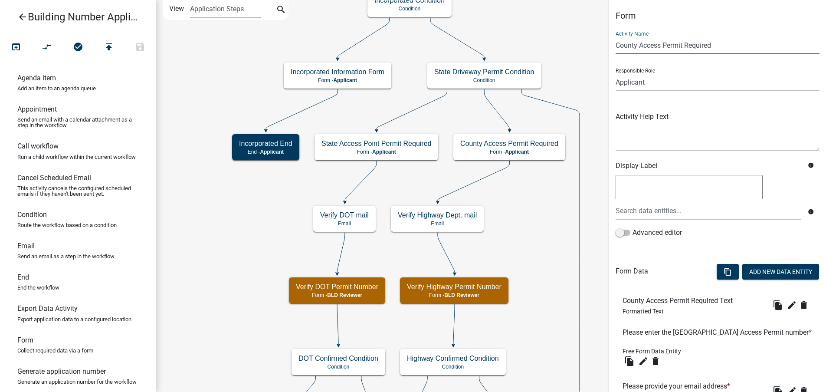
click at [639, 46] on input "County Access Permit Required" at bounding box center [718, 45] width 204 height 18
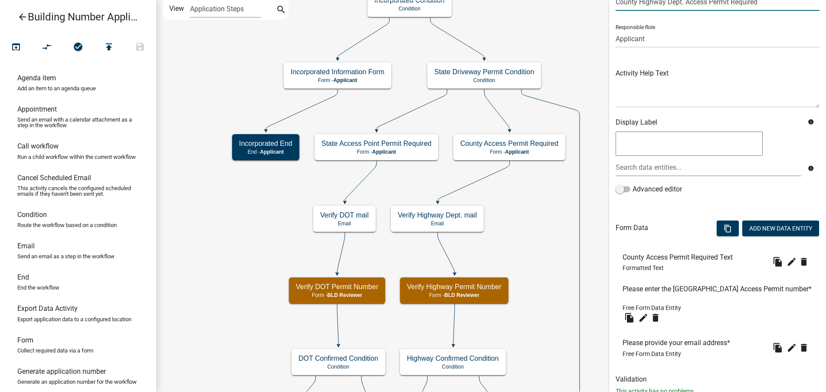
scroll to position [72, 0]
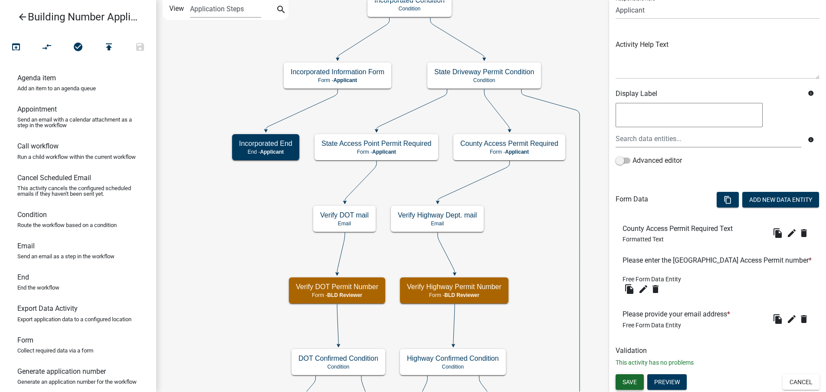
type input "County Highway Dept. Access Permit Required"
click at [638, 379] on button "Save" at bounding box center [630, 382] width 28 height 16
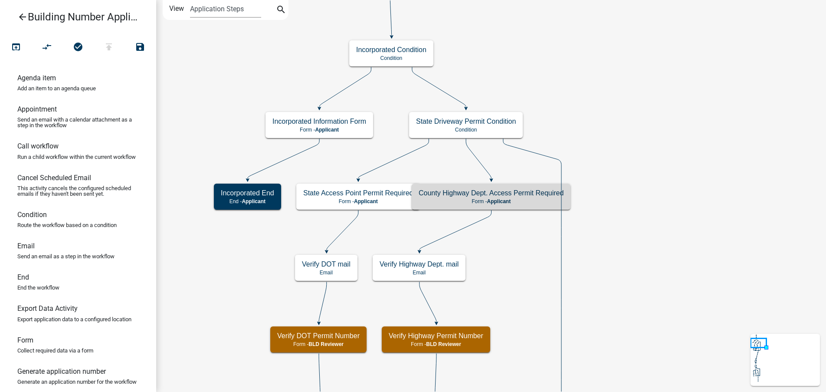
scroll to position [0, 0]
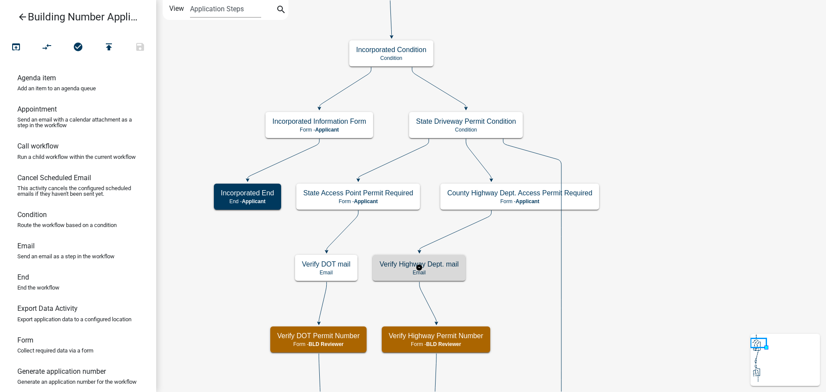
click at [451, 270] on p "Email" at bounding box center [419, 272] width 79 height 6
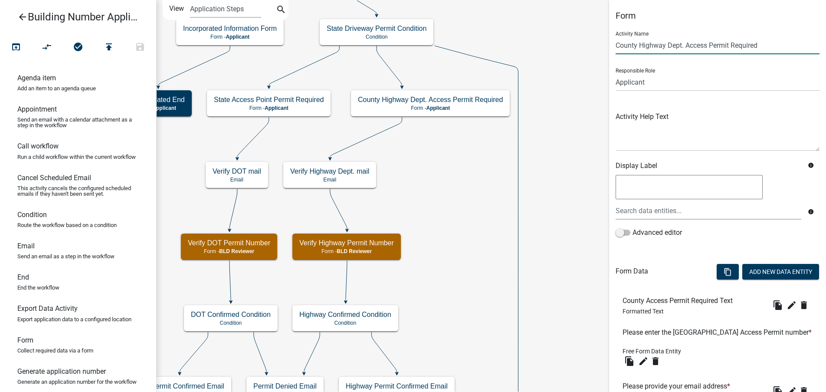
click at [686, 45] on input "County Highway Dept. Access Permit Required" at bounding box center [718, 45] width 204 height 18
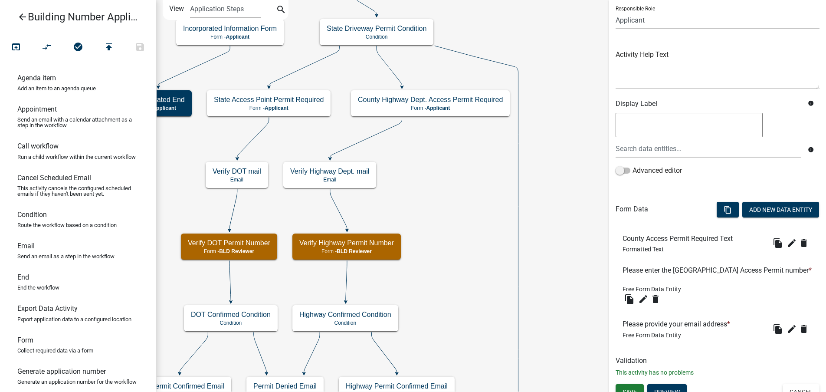
scroll to position [72, 0]
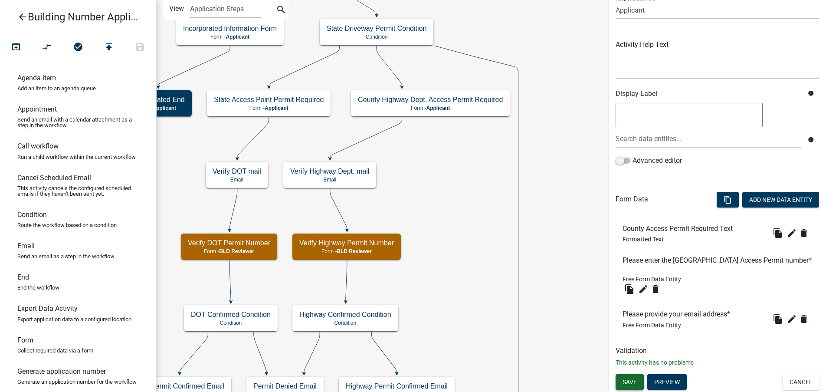
type input "County Highway Access Permit Required"
click at [635, 385] on span "Save" at bounding box center [629, 381] width 14 height 7
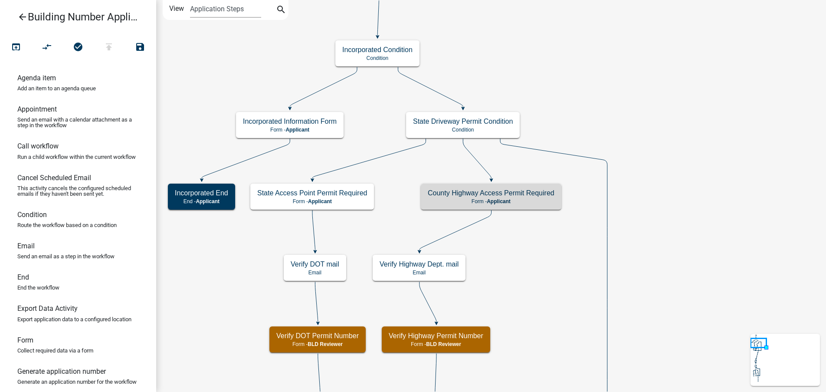
scroll to position [0, 0]
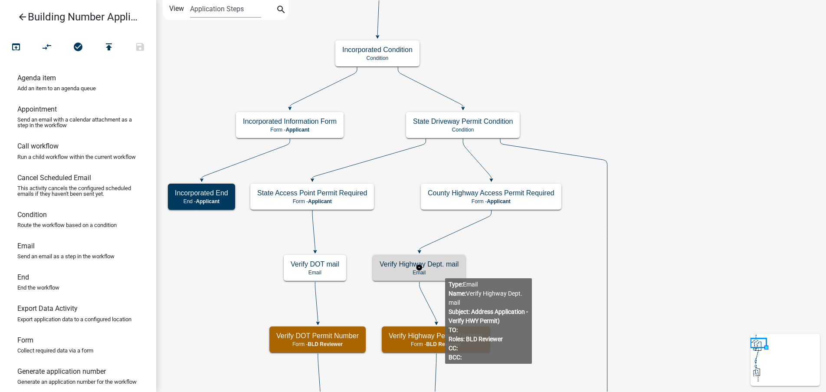
click at [445, 271] on p "Email" at bounding box center [419, 272] width 79 height 6
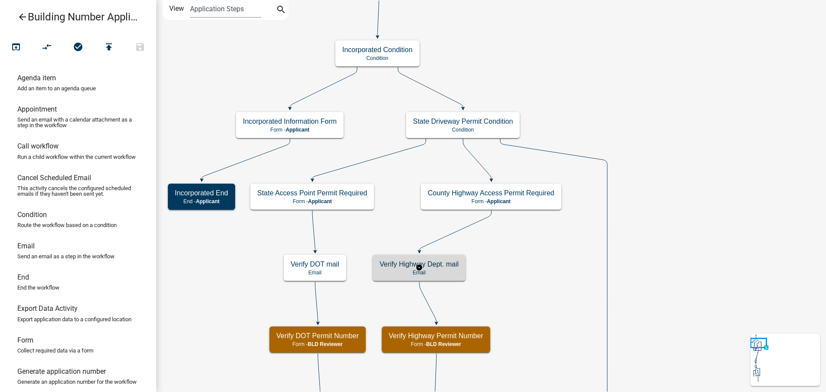
click at [445, 271] on p "Email" at bounding box center [419, 272] width 79 height 6
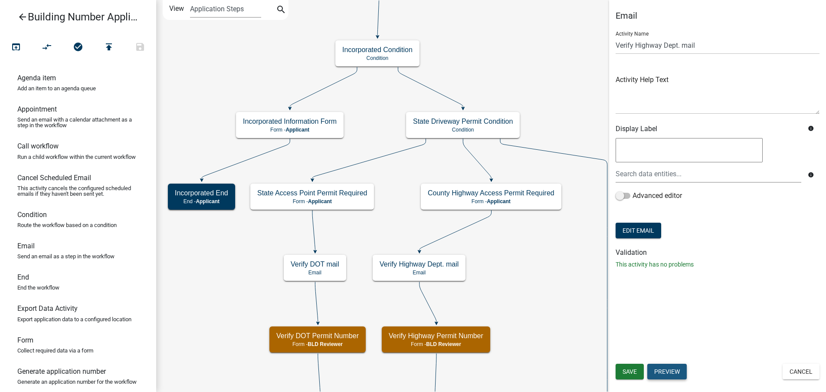
click at [670, 369] on button "Preview" at bounding box center [666, 372] width 39 height 16
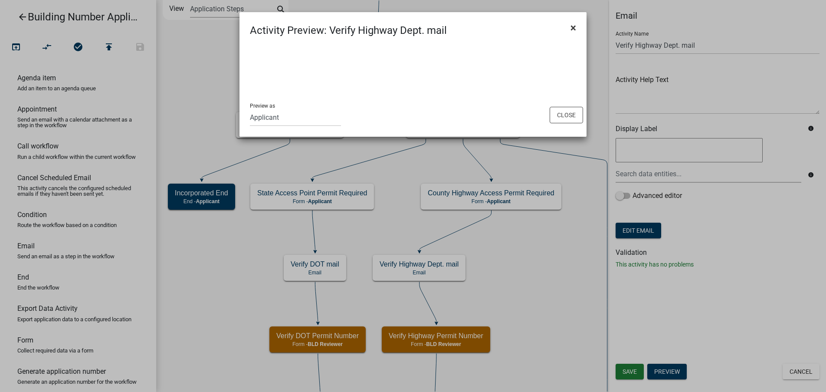
click at [575, 28] on span "×" at bounding box center [573, 28] width 6 height 12
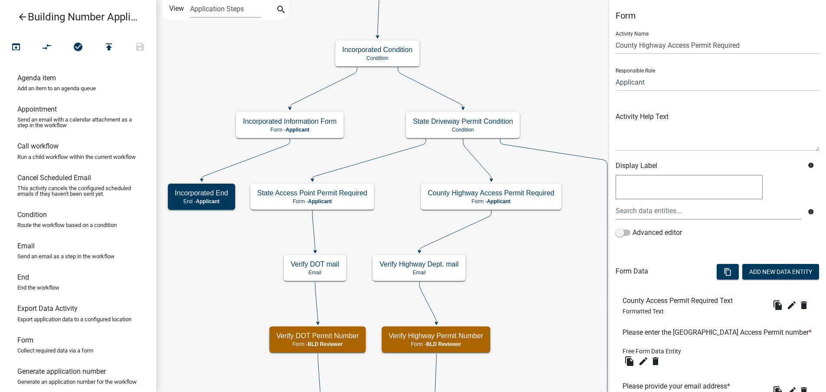
scroll to position [72, 0]
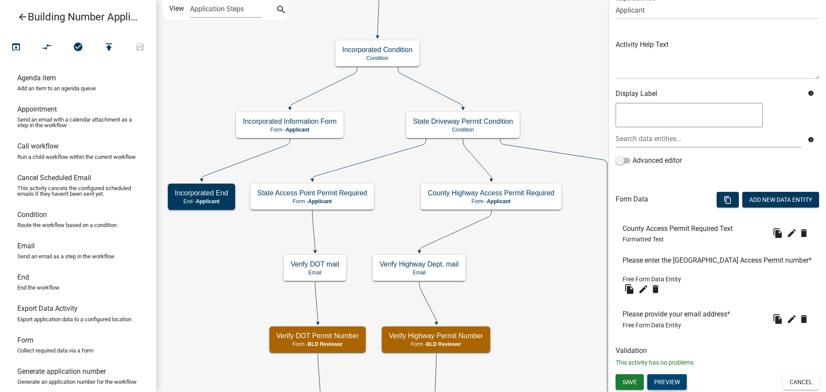
click at [675, 381] on button "Preview" at bounding box center [666, 382] width 39 height 16
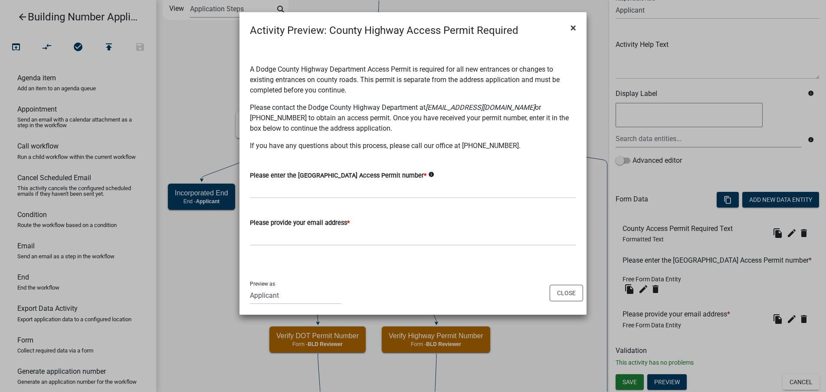
click at [574, 26] on span "×" at bounding box center [573, 28] width 6 height 12
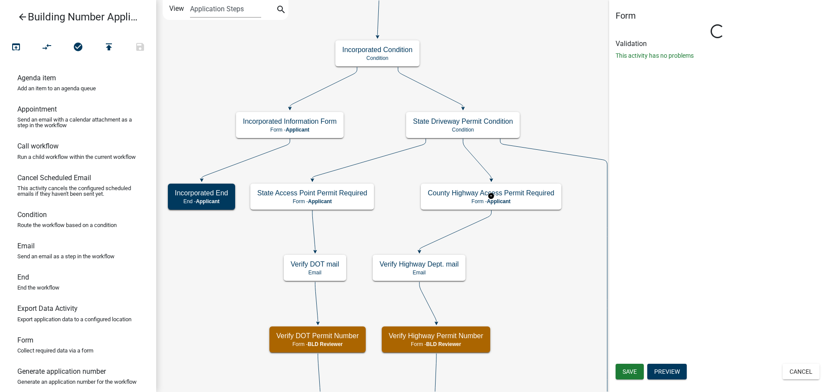
scroll to position [0, 0]
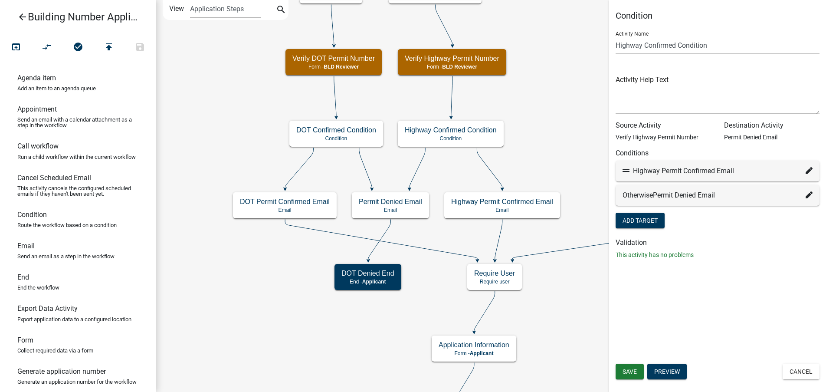
click at [809, 196] on icon at bounding box center [809, 194] width 7 height 7
select select "28: 5d2cab34-8a53-4a5d-ab82-5eae57a390d3"
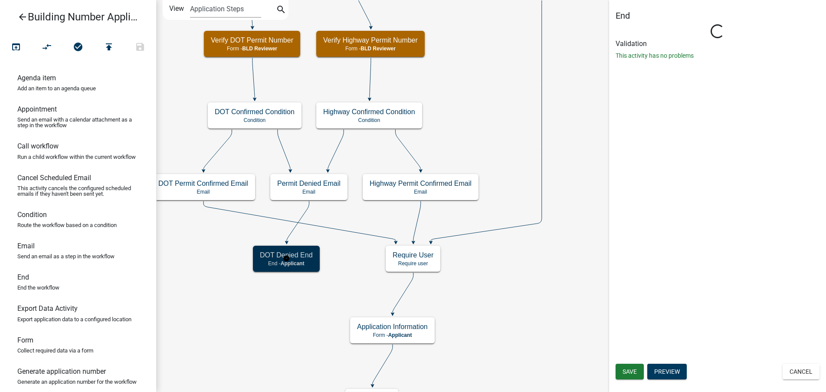
select select "Rejected"
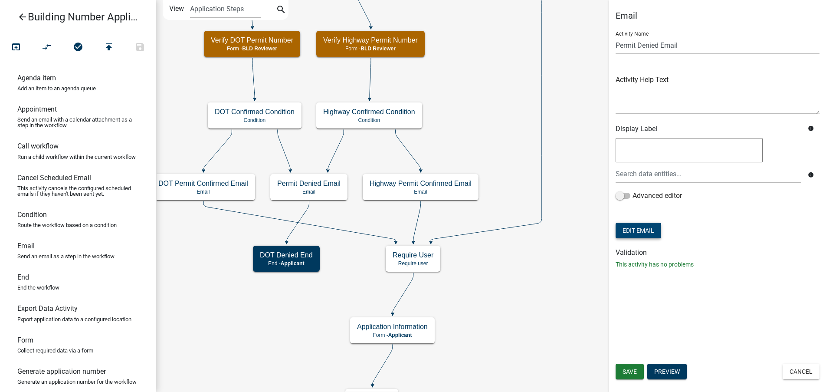
click at [649, 230] on button "Edit Email" at bounding box center [639, 231] width 46 height 16
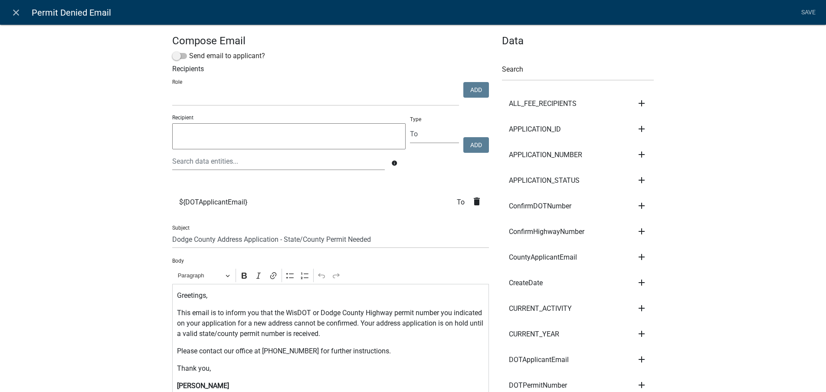
click at [303, 349] on p "Please contact our office at (920) 386-3700 for further instructions." at bounding box center [331, 351] width 308 height 10
drag, startPoint x: 307, startPoint y: 350, endPoint x: 292, endPoint y: 350, distance: 14.3
click at [292, 350] on p "Please contact our office at (920) 386-3700 for further instructions." at bounding box center [331, 351] width 308 height 10
click at [318, 328] on p "This email is to inform you that the WisDOT or Dodge County Highway permit numb…" at bounding box center [331, 323] width 308 height 31
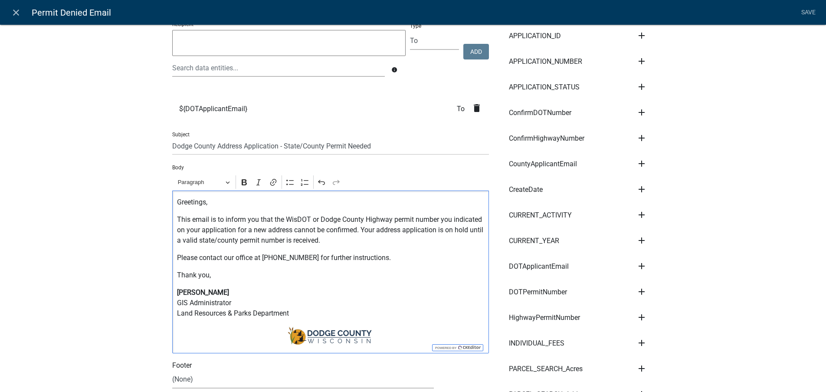
scroll to position [87, 0]
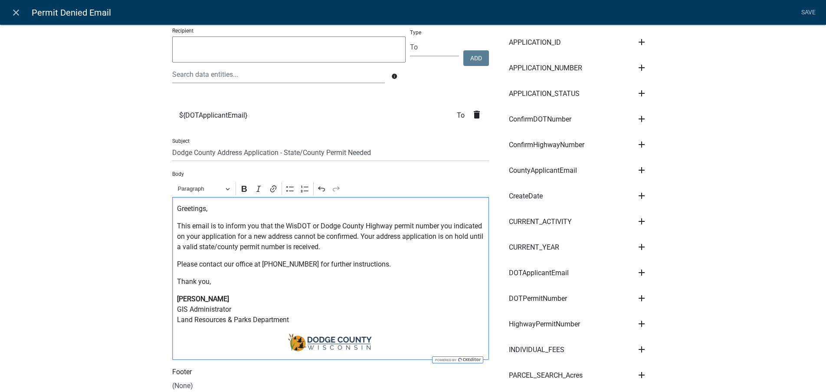
click at [808, 11] on link "Save" at bounding box center [808, 12] width 22 height 16
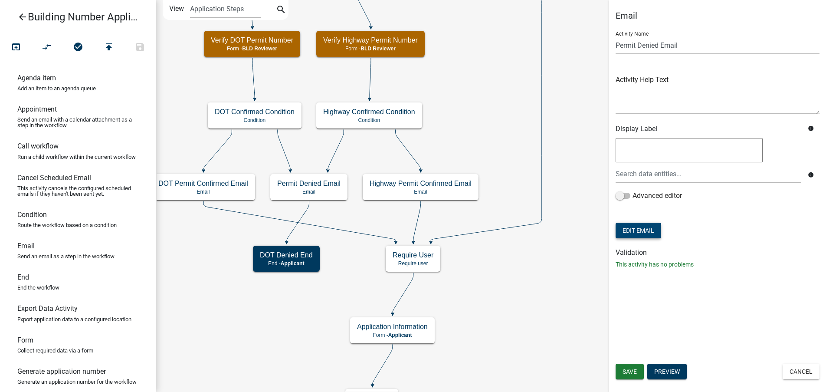
scroll to position [0, 0]
click at [629, 371] on span "Save" at bounding box center [629, 371] width 14 height 7
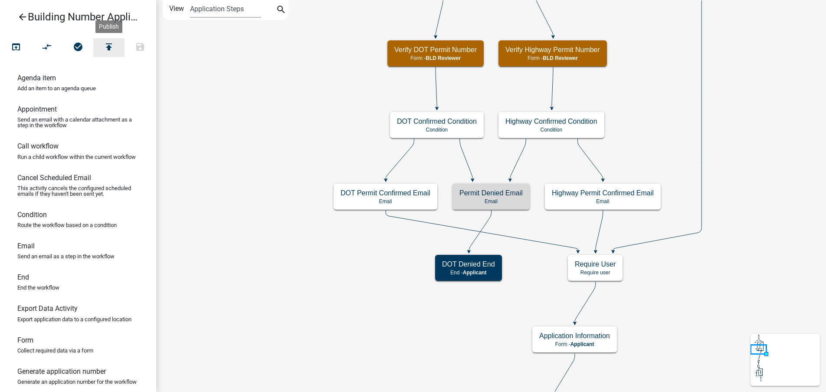
click at [110, 47] on icon "publish" at bounding box center [109, 48] width 10 height 12
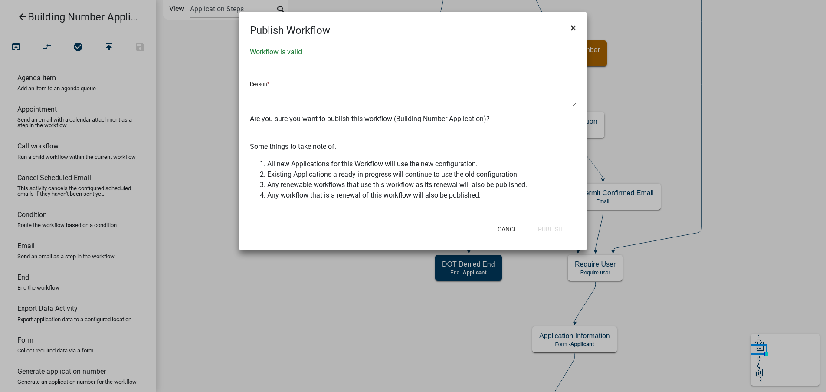
click at [573, 27] on span "×" at bounding box center [573, 28] width 6 height 12
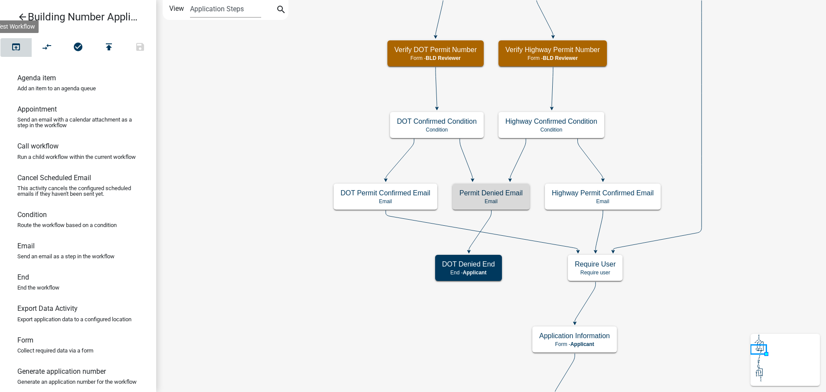
click at [16, 48] on icon "open_in_browser" at bounding box center [16, 48] width 10 height 12
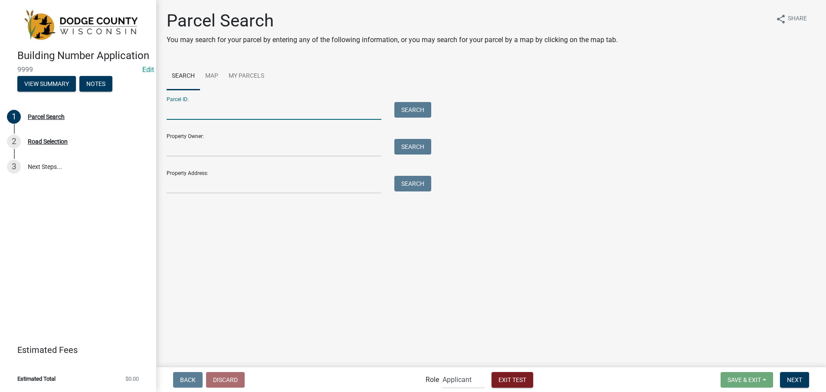
click at [196, 115] on input "Parcel ID:" at bounding box center [274, 111] width 215 height 18
paste input "004-1114-3021-002"
click at [181, 113] on input "004-1114-3021-002" at bounding box center [274, 111] width 215 height 18
click at [197, 110] on input "0041114-3021-002" at bounding box center [274, 111] width 215 height 18
click at [211, 111] on input "00411143021-002" at bounding box center [274, 111] width 215 height 18
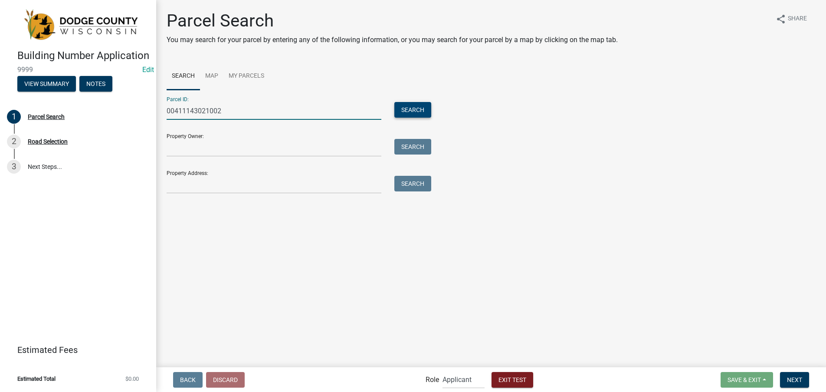
type input "00411143021002"
click at [422, 110] on button "Search" at bounding box center [412, 110] width 37 height 16
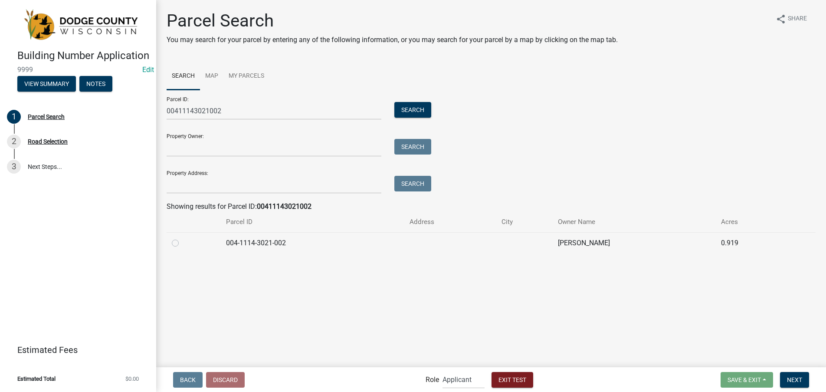
click at [182, 238] on label at bounding box center [182, 238] width 0 height 0
click at [182, 243] on input "radio" at bounding box center [185, 241] width 6 height 6
radio input "true"
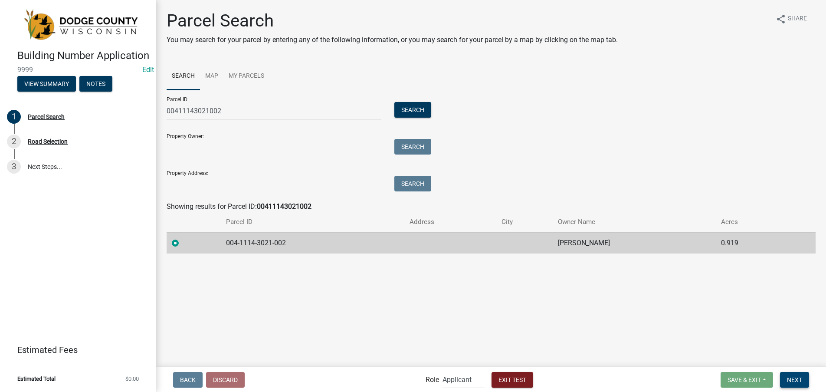
click at [793, 377] on span "Next" at bounding box center [794, 379] width 15 height 7
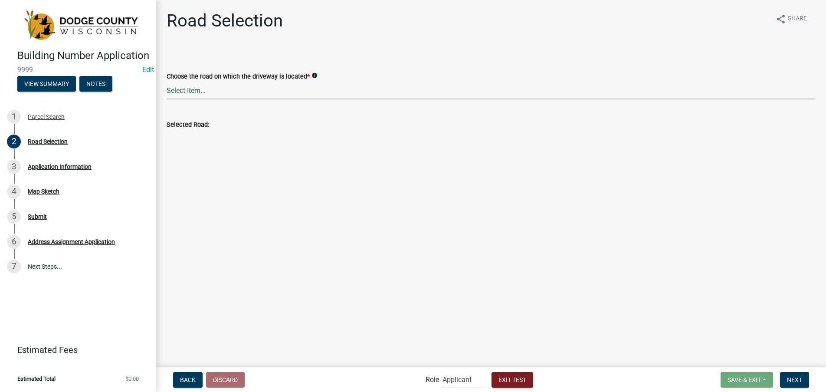
click at [227, 96] on select "Select Item... 100-YARD DR AALSMA RD ADAMS RD AIRPORT RD ALASKA RD ALLEN RD ALT…" at bounding box center [491, 91] width 649 height 18
click at [167, 82] on select "Select Item... 100-YARD DR AALSMA RD ADAMS RD AIRPORT RD ALASKA RD ALLEN RD ALT…" at bounding box center [491, 91] width 649 height 18
select select "2e22ec80-73f7-4c8e-a01c-b3f055188192"
click at [791, 376] on span "Next" at bounding box center [794, 379] width 15 height 7
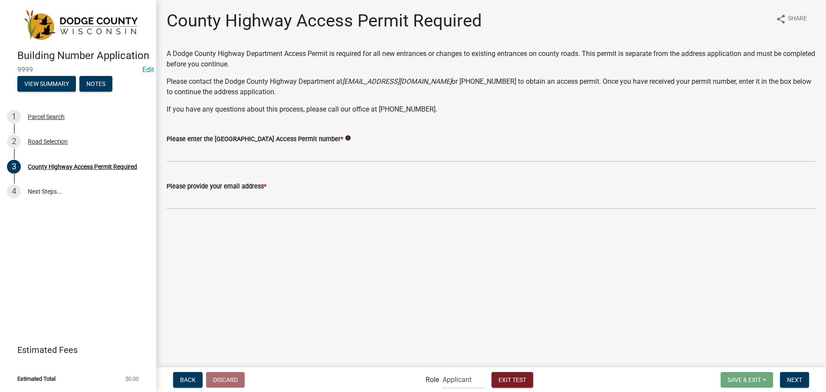
click at [351, 138] on icon "info" at bounding box center [348, 138] width 6 height 6
click at [320, 113] on p "If you have any questions about this process, please call our office at (920) 3…" at bounding box center [491, 109] width 649 height 10
drag, startPoint x: 375, startPoint y: 53, endPoint x: 440, endPoint y: 54, distance: 65.1
click at [440, 54] on p "A Dodge County Highway Department Access Permit is required for all new entranc…" at bounding box center [491, 59] width 649 height 21
click at [632, 84] on p "Please contact the Dodge County Highway Department at dchighway@co.dodge.wi.us …" at bounding box center [491, 86] width 649 height 21
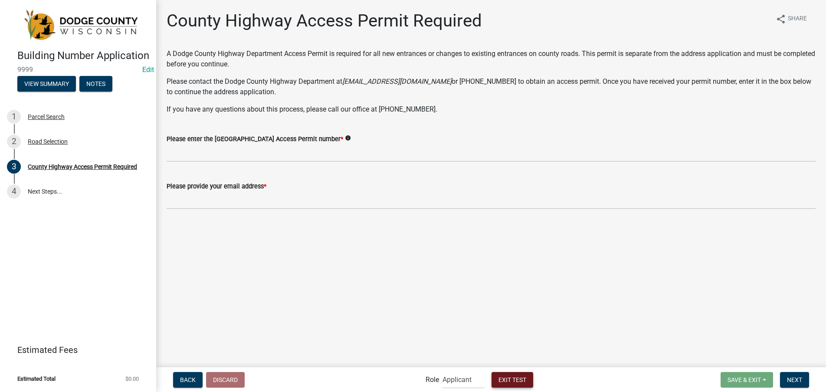
click at [516, 380] on span "Exit Test" at bounding box center [512, 379] width 28 height 7
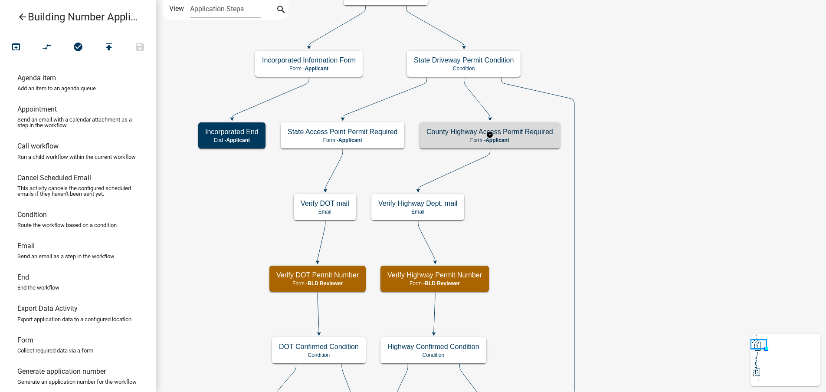
click at [540, 139] on p "Form - Applicant" at bounding box center [489, 140] width 127 height 6
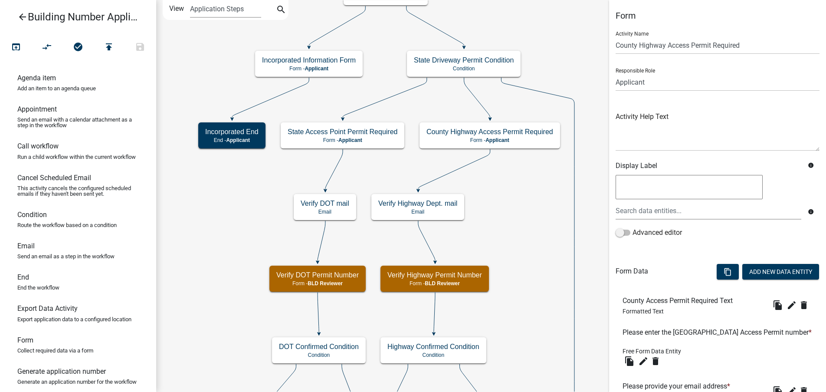
scroll to position [43, 0]
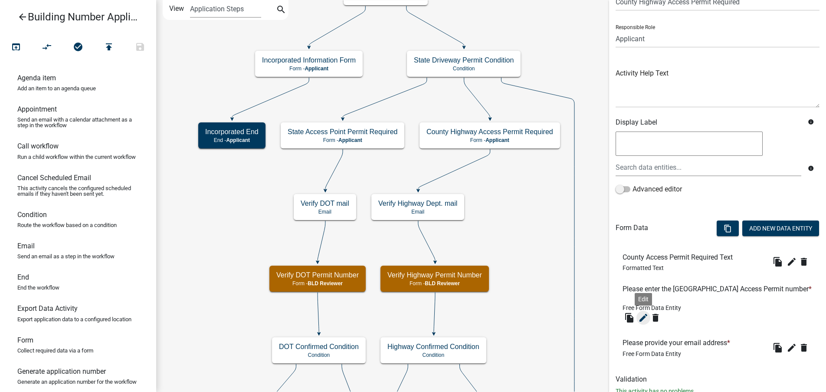
click at [641, 317] on icon "edit" at bounding box center [643, 317] width 10 height 10
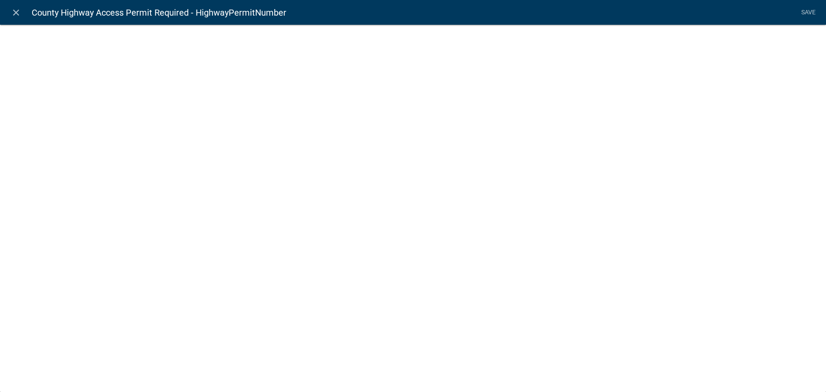
select select
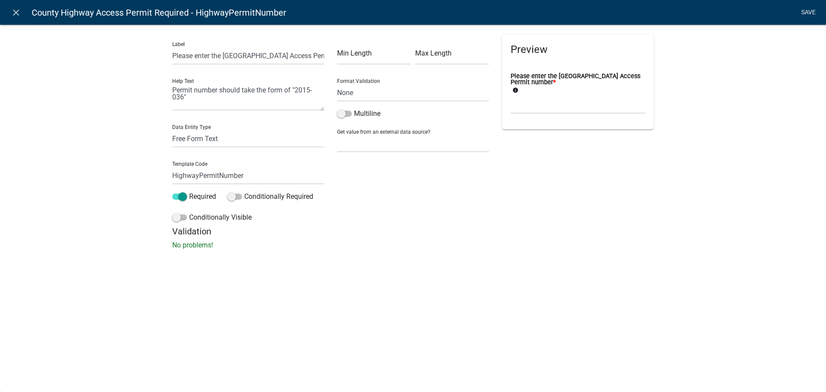
click at [807, 13] on link "Save" at bounding box center [808, 12] width 22 height 16
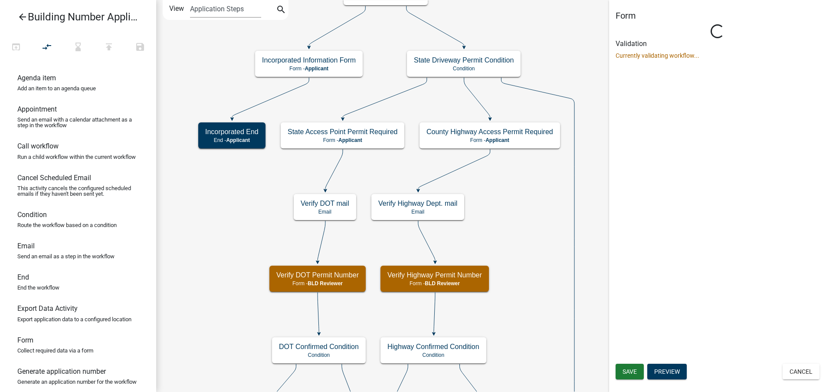
scroll to position [0, 0]
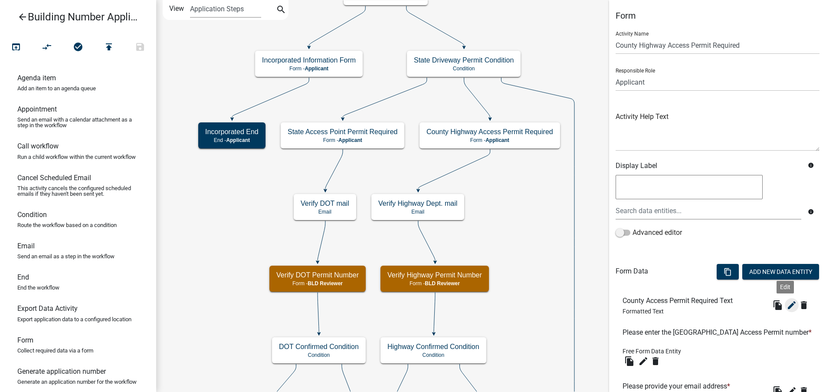
click at [787, 304] on icon "edit" at bounding box center [791, 305] width 10 height 10
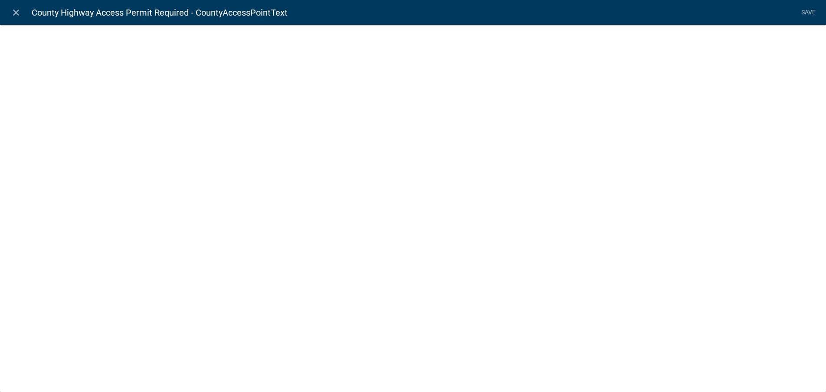
select select "rich-text"
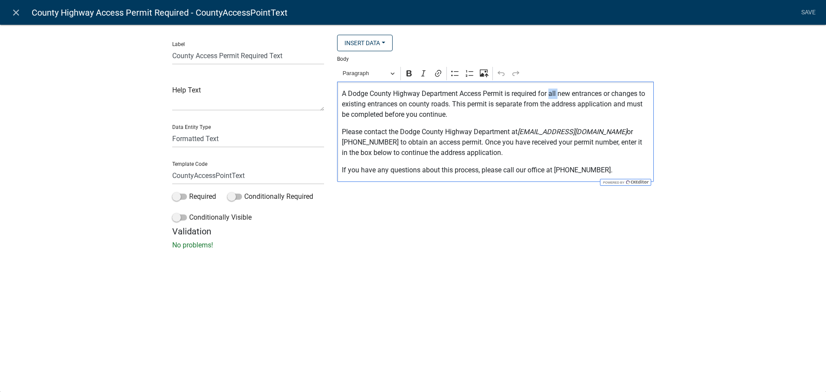
drag, startPoint x: 560, startPoint y: 93, endPoint x: 551, endPoint y: 93, distance: 8.2
click at [551, 93] on p "A Dodge County Highway Department Access Permit is required for all new entranc…" at bounding box center [496, 103] width 308 height 31
drag, startPoint x: 558, startPoint y: 102, endPoint x: 568, endPoint y: 100, distance: 10.6
click at [558, 102] on p "A Dodge County Highway Department Access Permit is required for all new entranc…" at bounding box center [496, 103] width 308 height 31
drag, startPoint x: 572, startPoint y: 95, endPoint x: 550, endPoint y: 95, distance: 21.7
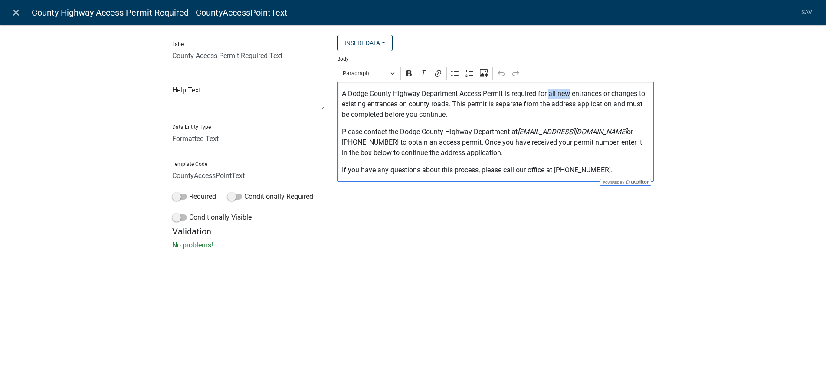
click at [550, 95] on p "A Dodge County Highway Department Access Permit is required for all new entranc…" at bounding box center [496, 103] width 308 height 31
click at [599, 92] on p "A Dodge County Highway Department Access Permit is required for a new entrances…" at bounding box center [496, 103] width 308 height 31
click at [632, 92] on p "A Dodge County Highway Department Access Permit is required for a new entrance …" at bounding box center [496, 103] width 308 height 31
click at [637, 94] on p "A Dodge County Highway Department Access Permit is required for a new entrance …" at bounding box center [496, 103] width 308 height 31
click at [397, 103] on p "A Dodge County Highway Department Access Permit is required for a new entrance …" at bounding box center [496, 103] width 308 height 31
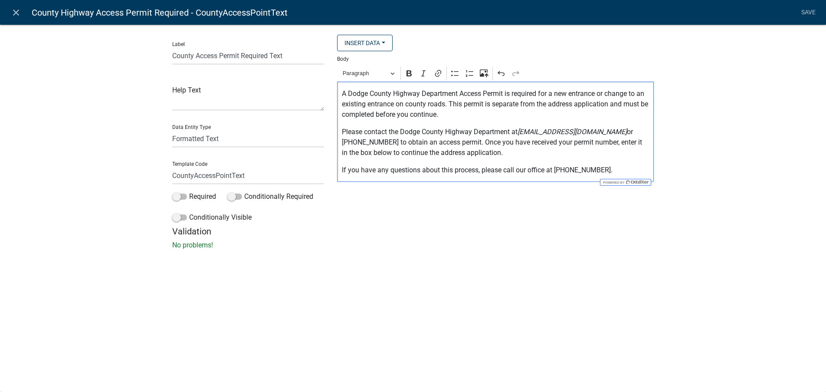
click at [406, 104] on p "A Dodge County Highway Department Access Permit is required for a new entrance …" at bounding box center [496, 103] width 308 height 31
click at [449, 102] on p "A Dodge County Highway Department Access Permit is required for a new entrance …" at bounding box center [496, 103] width 308 height 31
click at [607, 131] on p "Please contact the Dodge County Highway Department at dchighway@co.dodge.wi.us …" at bounding box center [496, 142] width 308 height 31
click at [536, 170] on p "If you have any questions about this process, please call our office at (920) 3…" at bounding box center [496, 170] width 308 height 10
drag, startPoint x: 545, startPoint y: 170, endPoint x: 517, endPoint y: 173, distance: 27.8
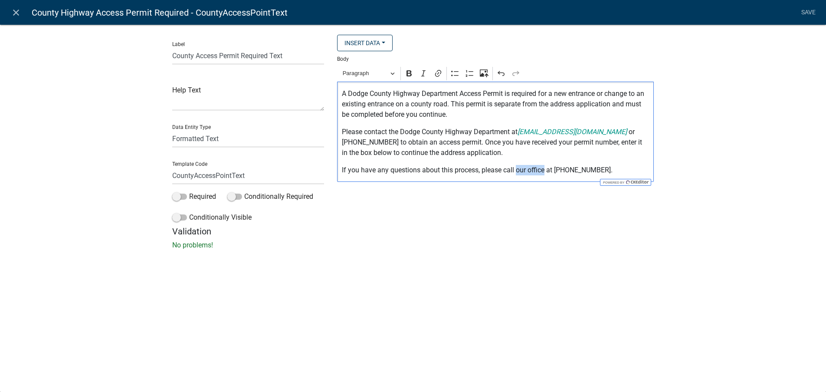
click at [517, 173] on p "If you have any questions about this process, please call our office at (920) 3…" at bounding box center [496, 170] width 308 height 10
click at [814, 13] on link "Save" at bounding box center [808, 12] width 22 height 16
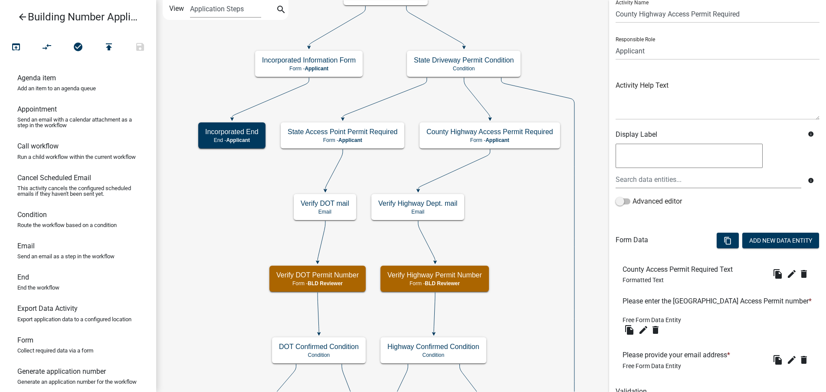
scroll to position [72, 0]
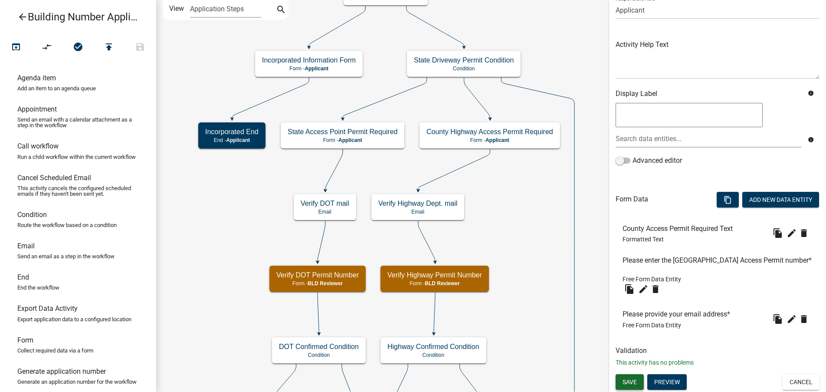
click at [635, 382] on span "Save" at bounding box center [629, 381] width 14 height 7
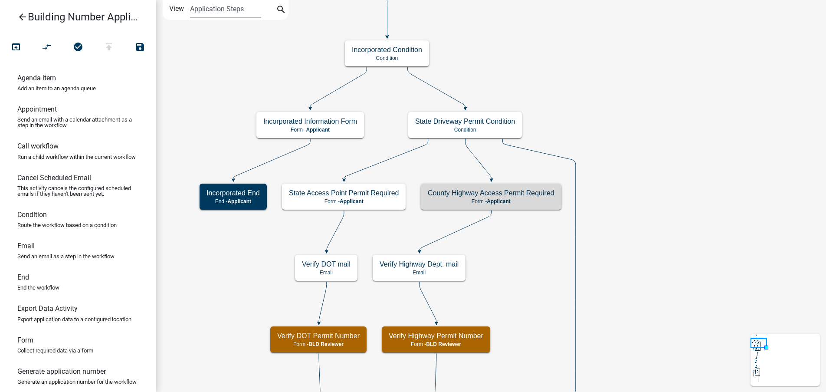
scroll to position [0, 0]
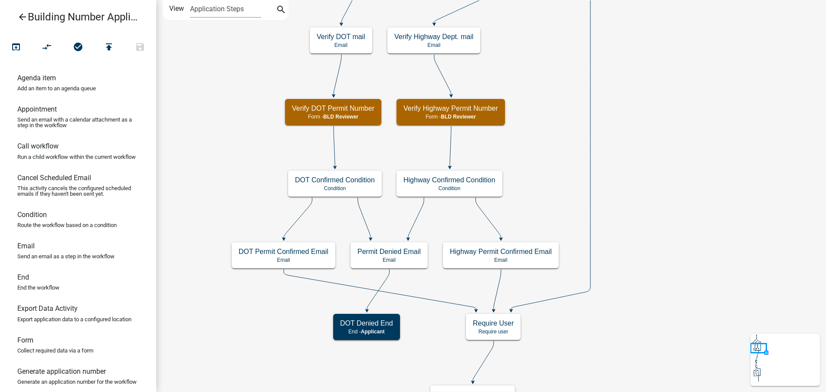
click at [525, 257] on p "Email" at bounding box center [501, 260] width 102 height 6
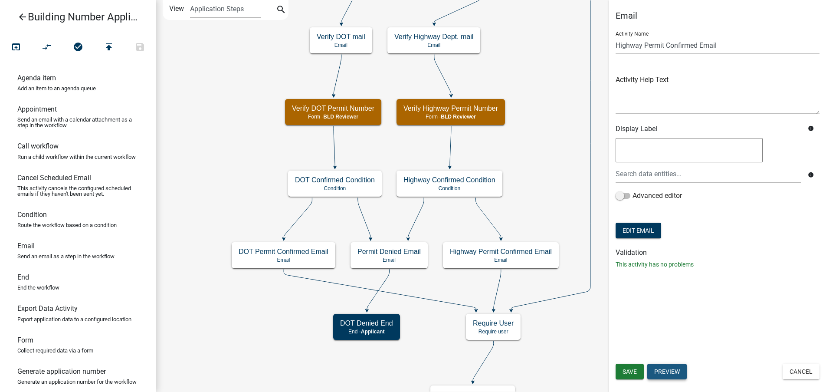
click at [680, 377] on button "Preview" at bounding box center [666, 372] width 39 height 16
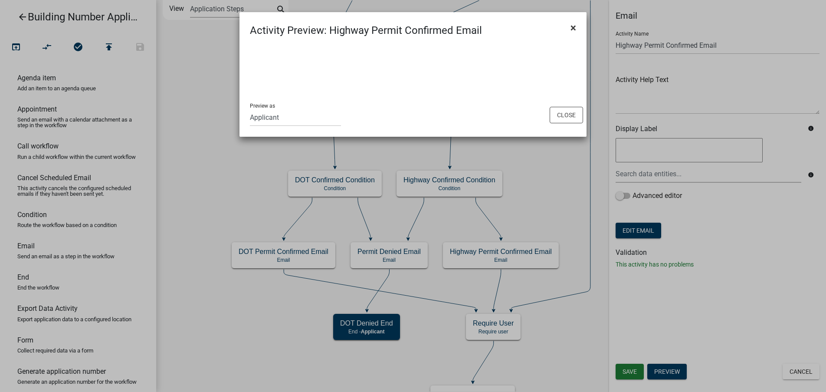
click at [573, 27] on span "×" at bounding box center [573, 28] width 6 height 12
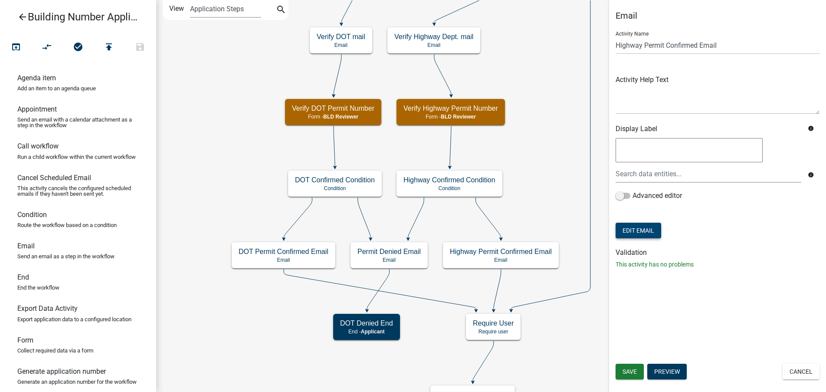
click at [637, 233] on button "Edit Email" at bounding box center [639, 231] width 46 height 16
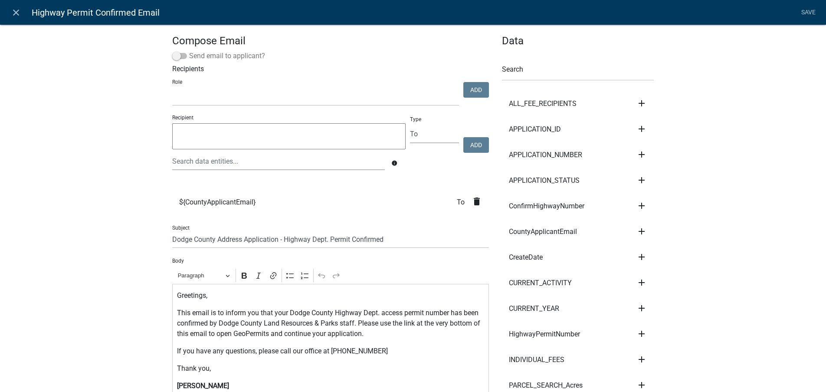
click at [172, 56] on span at bounding box center [179, 56] width 15 height 6
click at [189, 51] on input "Send email to applicant?" at bounding box center [189, 51] width 0 height 0
click at [179, 55] on span at bounding box center [179, 56] width 15 height 6
click at [189, 51] on input "Send email to applicant?" at bounding box center [189, 51] width 0 height 0
click at [807, 15] on link "Save" at bounding box center [808, 12] width 22 height 16
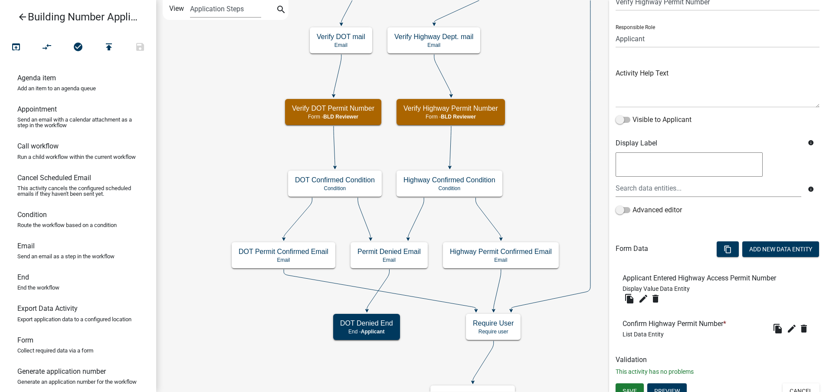
scroll to position [52, 0]
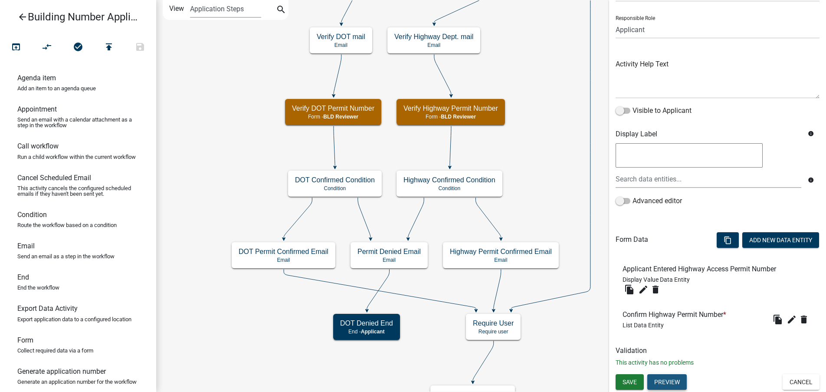
click at [673, 377] on button "Preview" at bounding box center [666, 382] width 39 height 16
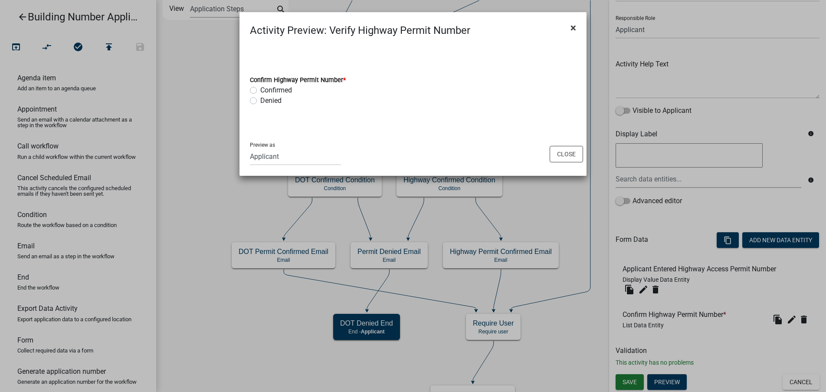
click at [576, 25] on button "×" at bounding box center [573, 28] width 20 height 24
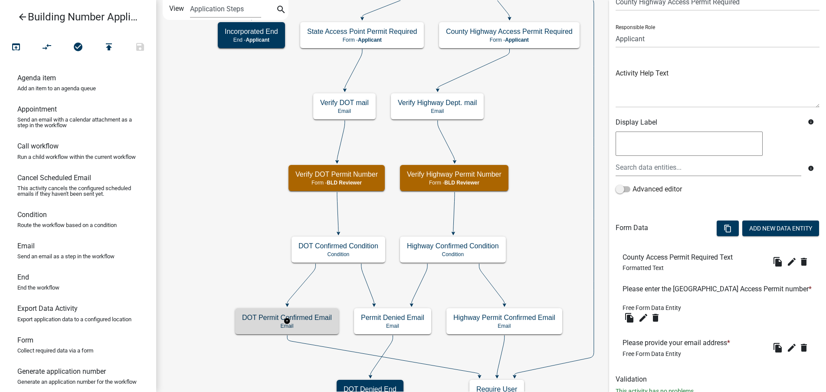
scroll to position [0, 0]
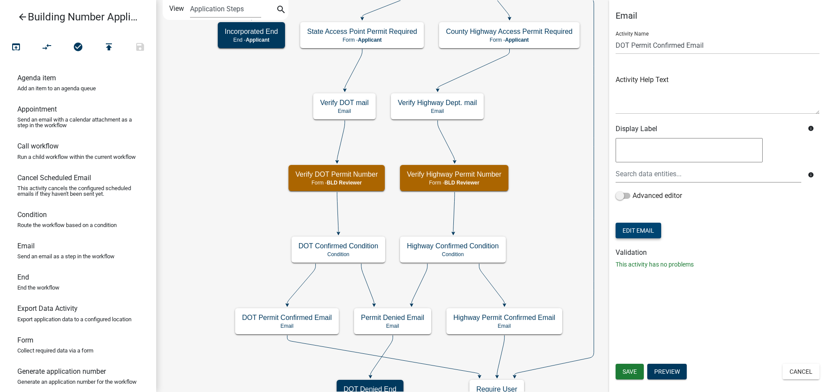
click at [647, 231] on button "Edit Email" at bounding box center [639, 231] width 46 height 16
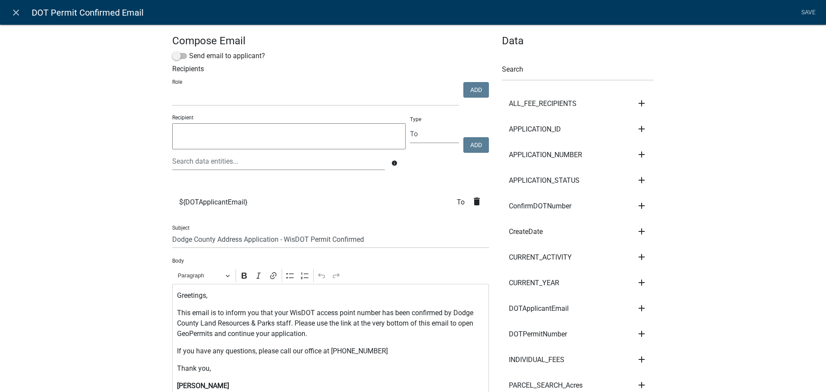
select select
click at [175, 57] on span at bounding box center [179, 56] width 15 height 6
click at [189, 51] on input "Send email to applicant?" at bounding box center [189, 51] width 0 height 0
click at [178, 56] on span at bounding box center [179, 56] width 15 height 6
click at [189, 51] on input "Send email to applicant?" at bounding box center [189, 51] width 0 height 0
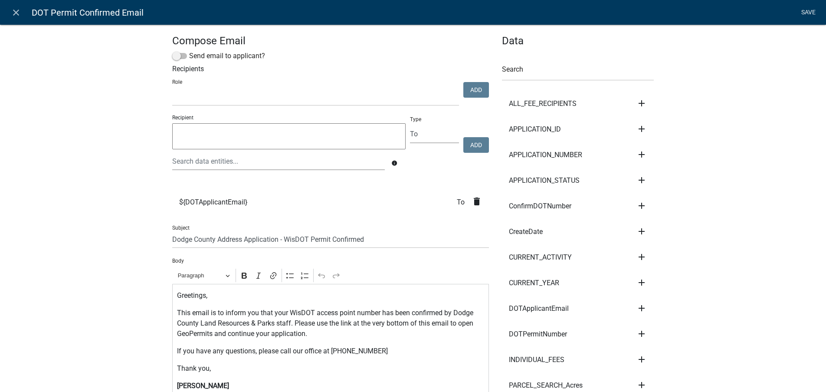
click at [803, 11] on link "Save" at bounding box center [808, 12] width 22 height 16
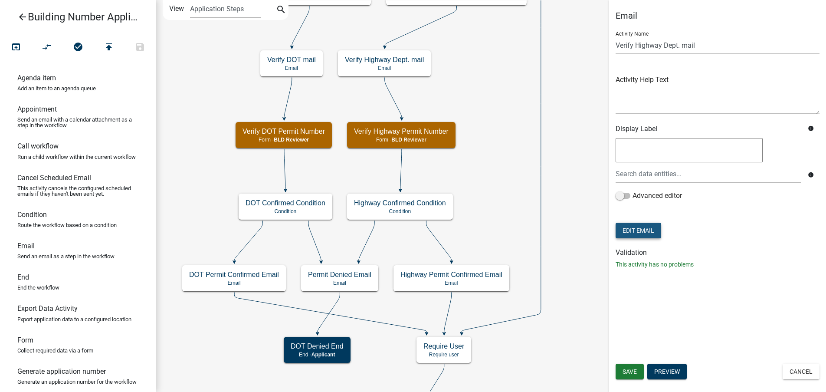
click at [645, 231] on button "Edit Email" at bounding box center [639, 231] width 46 height 16
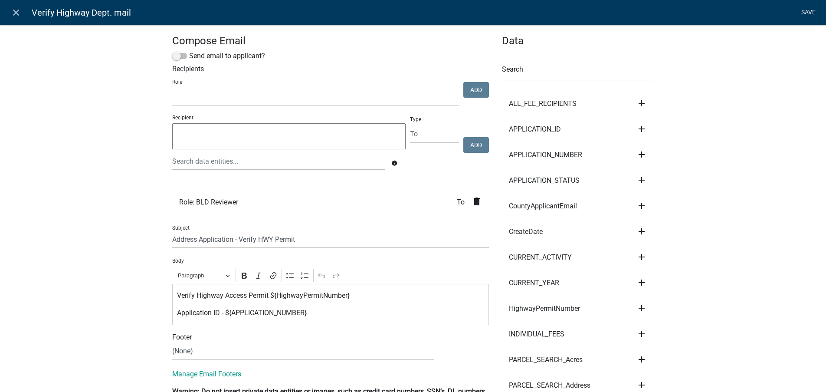
click at [814, 10] on link "Save" at bounding box center [808, 12] width 22 height 16
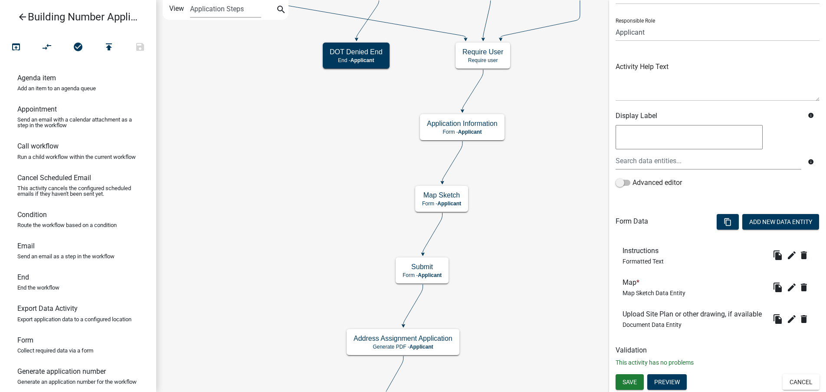
scroll to position [64, 0]
click at [786, 282] on icon "edit" at bounding box center [791, 287] width 10 height 10
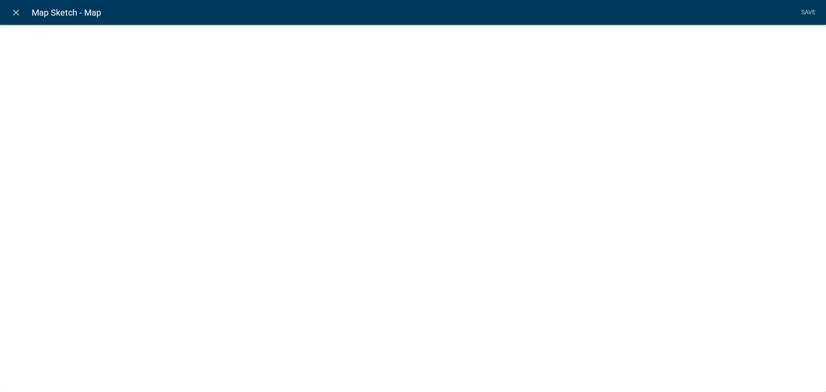
select select "mapsketch-data"
select select "3"
select select "topo"
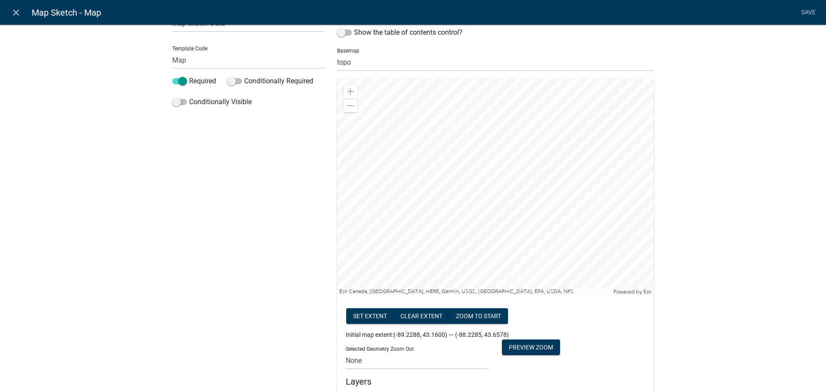
scroll to position [114, 0]
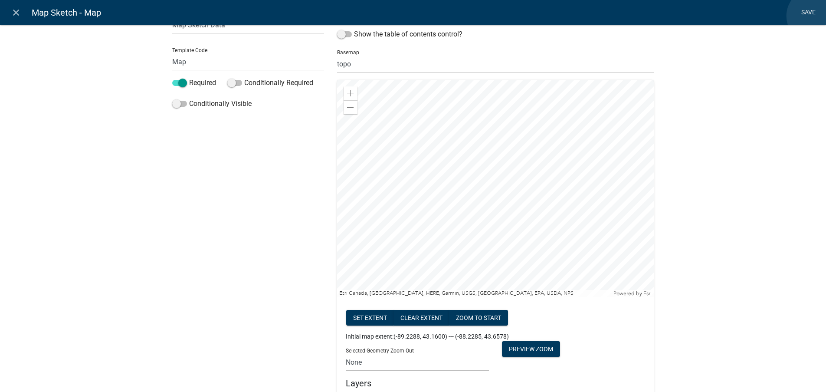
click at [814, 16] on link "Save" at bounding box center [808, 12] width 22 height 16
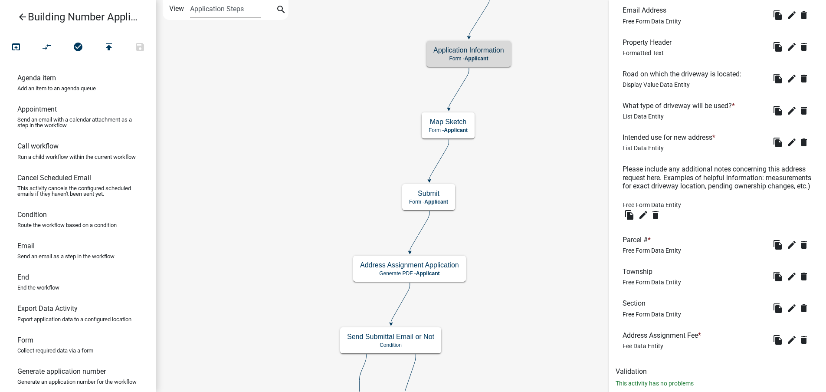
scroll to position [737, 0]
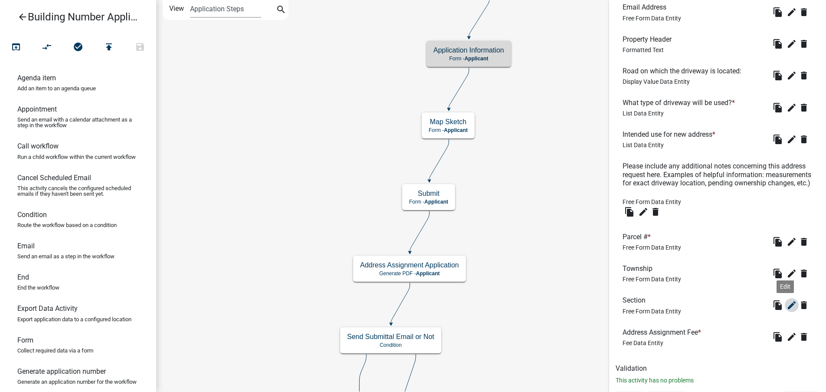
click at [786, 305] on icon "edit" at bounding box center [791, 305] width 10 height 10
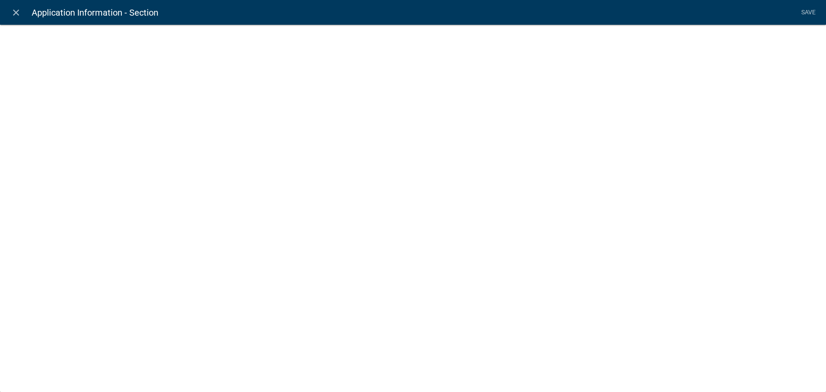
select select "1: Object"
select select "29: Object"
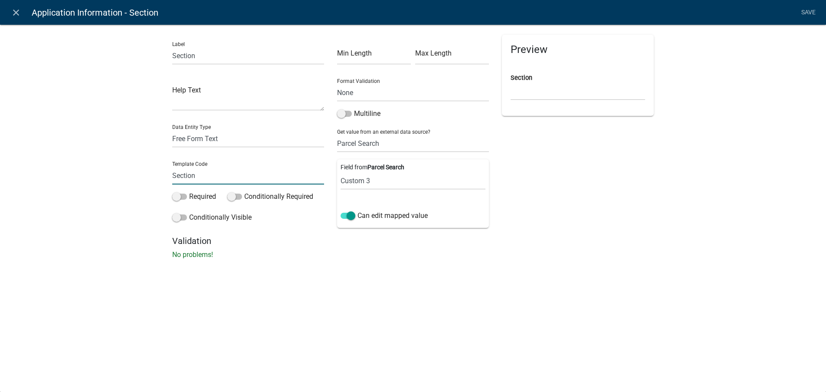
click at [185, 175] on input "Section" at bounding box center [248, 176] width 152 height 18
click at [198, 137] on select "Free Form Text Document Display Entity Value Fee Numeric Data Date Map Sketch D…" at bounding box center [248, 139] width 152 height 18
click at [197, 139] on select "Free Form Text Document Display Entity Value Fee Numeric Data Date Map Sketch D…" at bounding box center [248, 139] width 152 height 18
select select "display-entity-value"
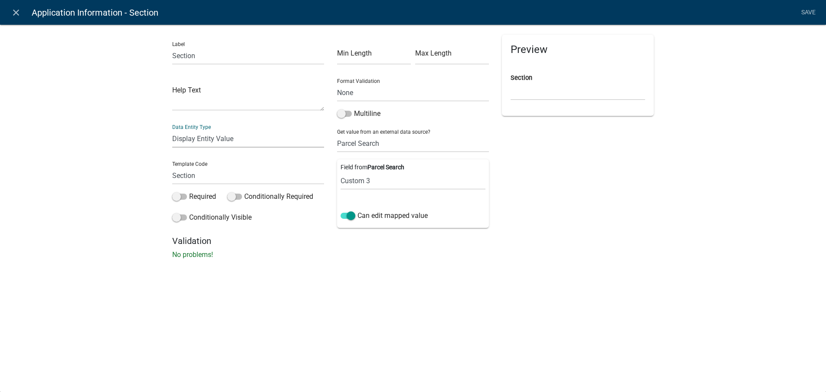
click at [172, 130] on select "Free Form Text Document Display Entity Value Fee Numeric Data Date Map Sketch D…" at bounding box center [248, 139] width 152 height 18
select select "display-entity-value"
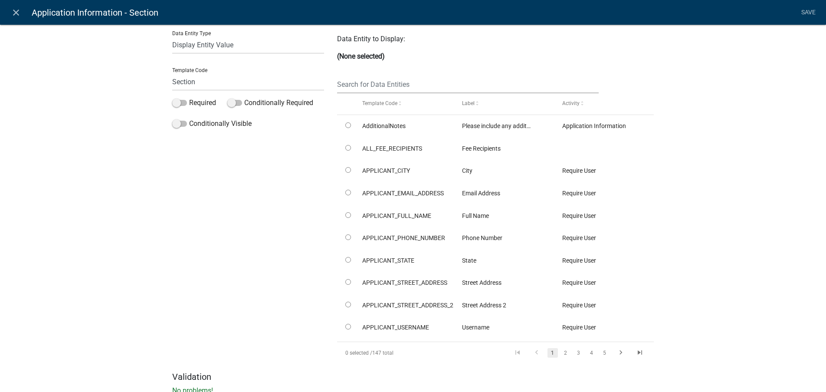
scroll to position [34, 0]
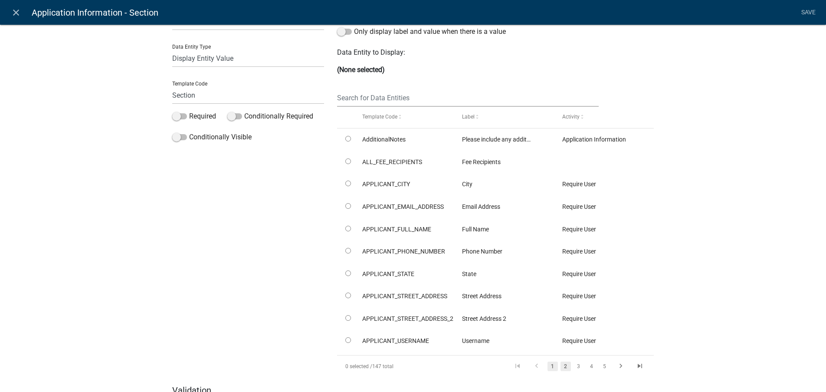
click at [564, 367] on link "2" at bounding box center [565, 366] width 10 height 10
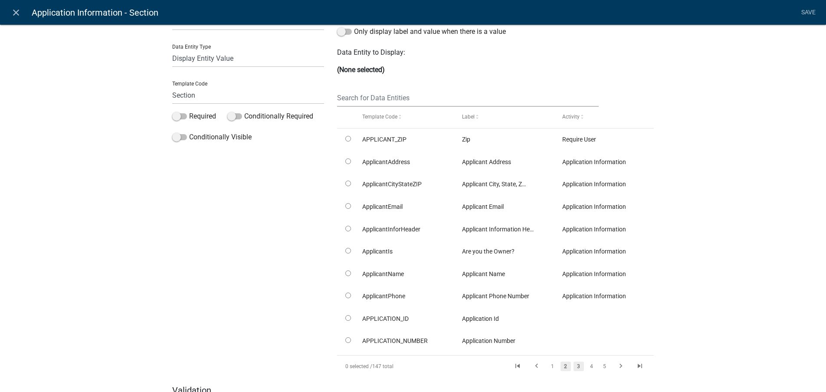
click at [576, 366] on link "3" at bounding box center [578, 366] width 10 height 10
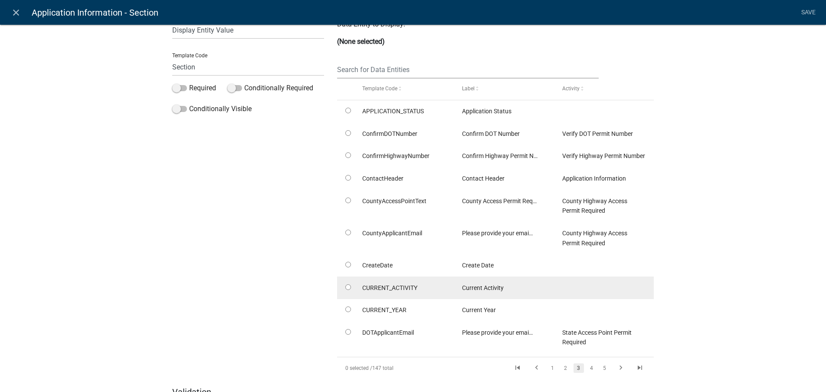
scroll to position [78, 0]
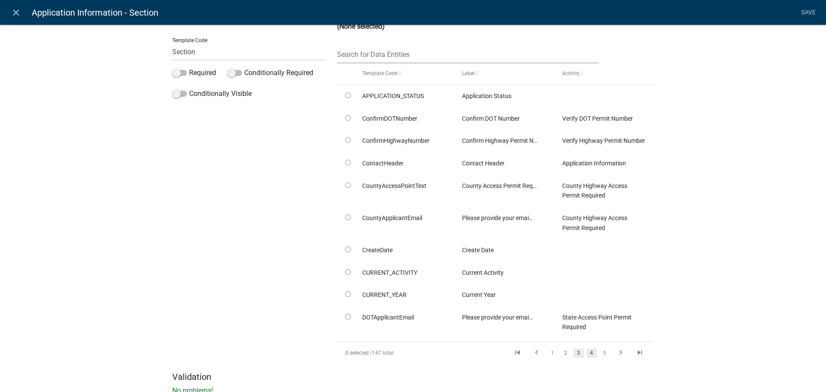
click at [589, 353] on link "4" at bounding box center [591, 353] width 10 height 10
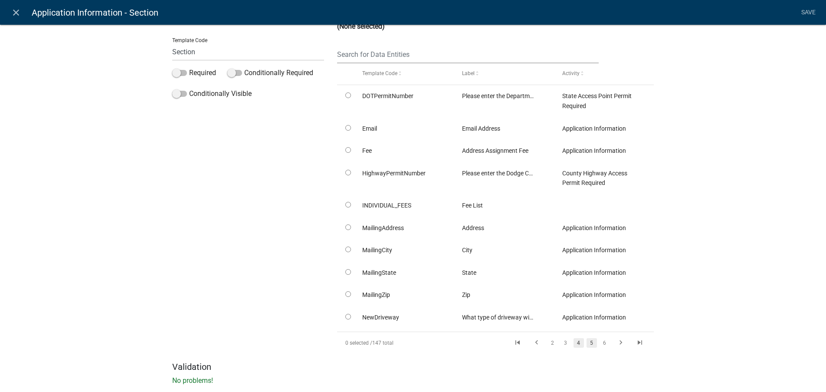
click at [588, 340] on link "5" at bounding box center [591, 343] width 10 height 10
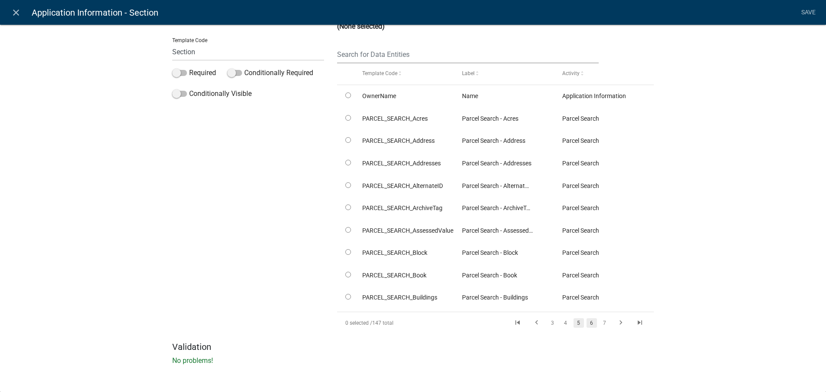
click at [588, 325] on link "6" at bounding box center [591, 323] width 10 height 10
click at [605, 323] on link "8" at bounding box center [604, 323] width 10 height 10
click at [616, 322] on icon "go to next page" at bounding box center [620, 323] width 11 height 10
click at [616, 324] on icon "go to next page" at bounding box center [620, 323] width 11 height 10
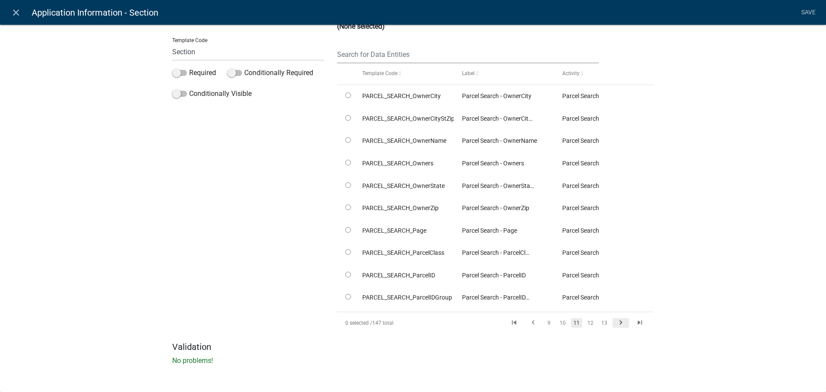
click at [616, 324] on icon "go to next page" at bounding box center [620, 323] width 11 height 10
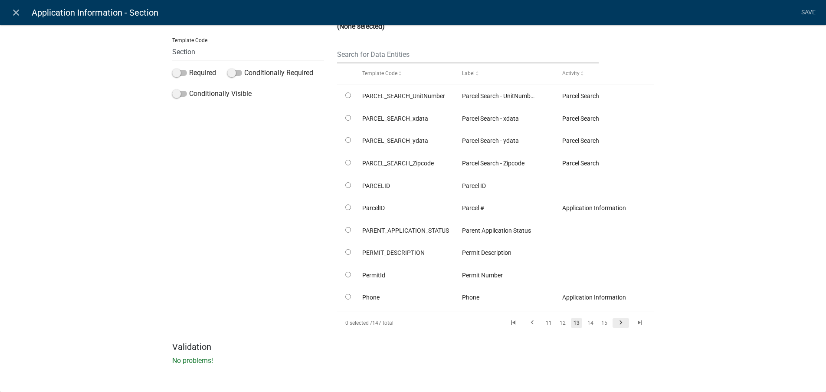
click at [616, 321] on icon "go to next page" at bounding box center [620, 323] width 11 height 10
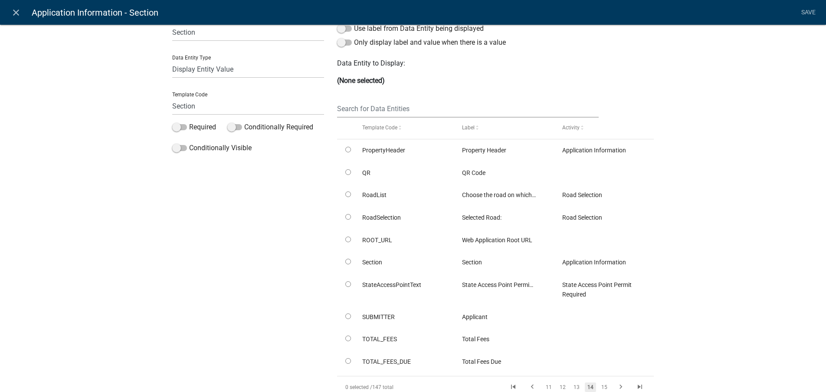
scroll to position [0, 0]
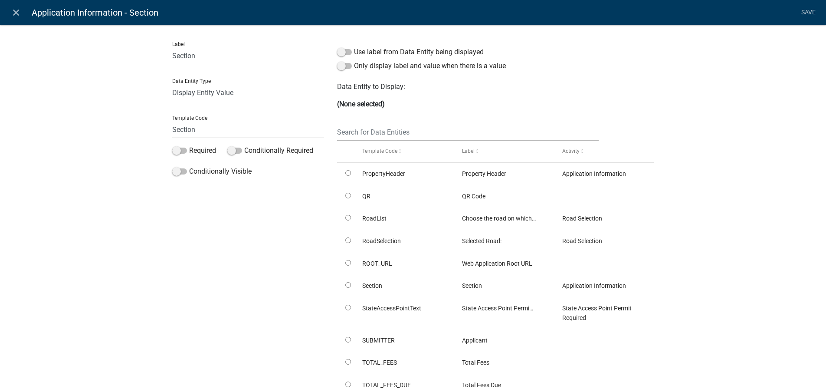
click at [806, 14] on li "Save" at bounding box center [808, 12] width 22 height 16
click at [806, 12] on li "Save" at bounding box center [808, 12] width 22 height 16
click at [17, 13] on icon "close" at bounding box center [16, 12] width 10 height 10
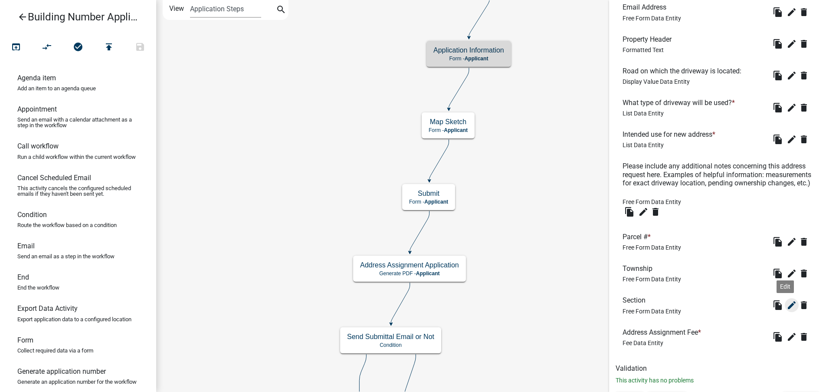
click at [786, 304] on icon "edit" at bounding box center [791, 305] width 10 height 10
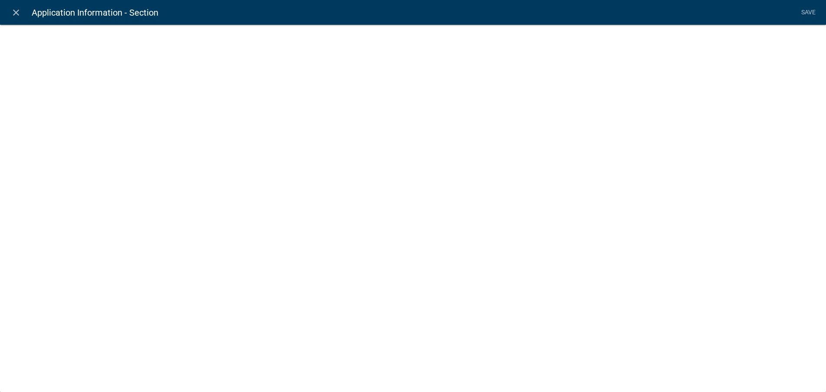
select select "1: Object"
select select "29: Object"
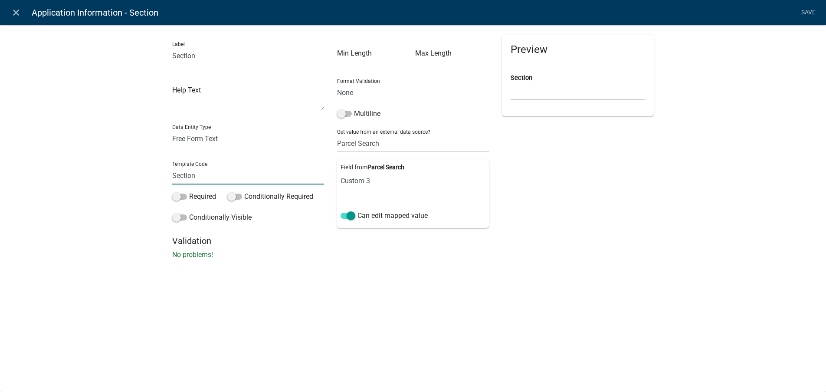
click at [206, 177] on input "Section" at bounding box center [248, 176] width 152 height 18
drag, startPoint x: 205, startPoint y: 177, endPoint x: 160, endPoint y: 177, distance: 45.1
click at [160, 177] on div "Label Section Help Text Data Entity Type Free Form Text Document Display Entity…" at bounding box center [413, 144] width 826 height 268
click at [365, 292] on div "close Application Information - Section Save Label Section Help Text Data Entit…" at bounding box center [413, 196] width 826 height 392
click at [369, 176] on select "Parcel ID Owner Name Owner City Owner State Owner Zip Owner Address 1 Owner Add…" at bounding box center [413, 181] width 145 height 18
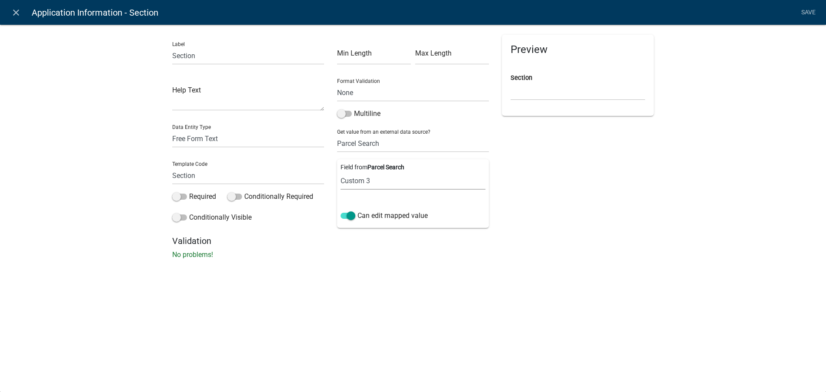
click at [547, 180] on div "Preview Section" at bounding box center [577, 135] width 165 height 201
click at [559, 194] on div "Preview Section" at bounding box center [577, 135] width 165 height 201
click at [809, 10] on link "Save" at bounding box center [808, 12] width 22 height 16
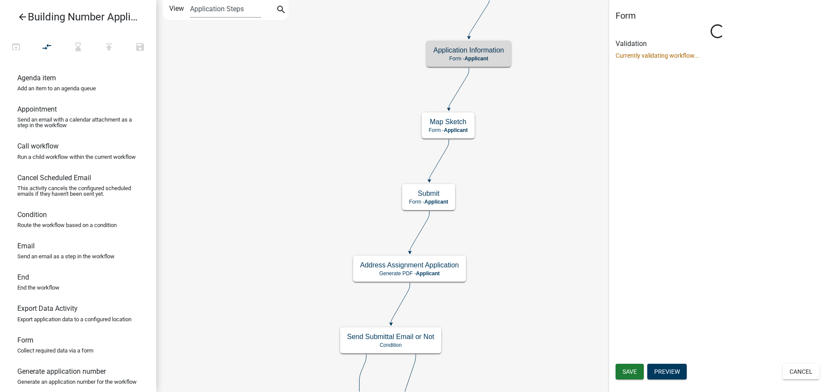
drag, startPoint x: 823, startPoint y: 267, endPoint x: 822, endPoint y: 7, distance: 260.3
click at [822, 7] on div "Form Loading... Activity Name Application Information Activity Help Text Visibl…" at bounding box center [717, 196] width 217 height 392
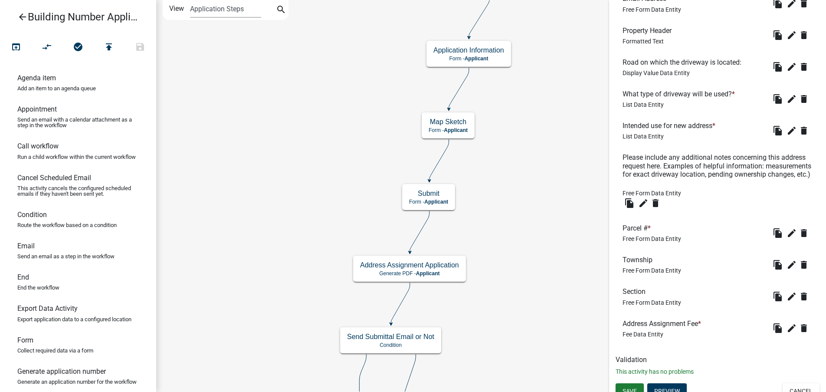
scroll to position [755, 0]
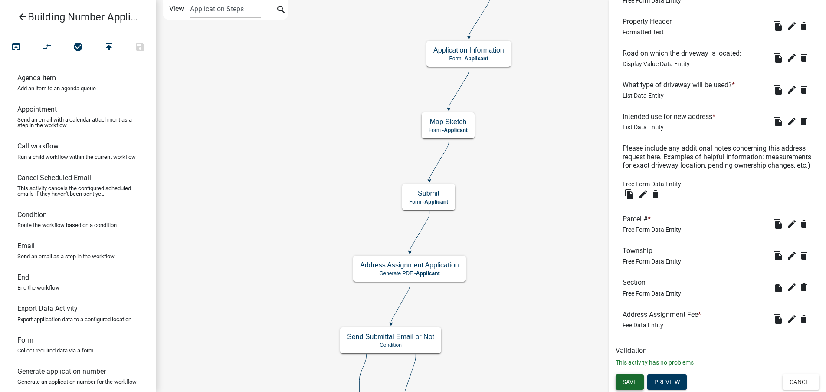
click at [625, 383] on span "Save" at bounding box center [629, 381] width 14 height 7
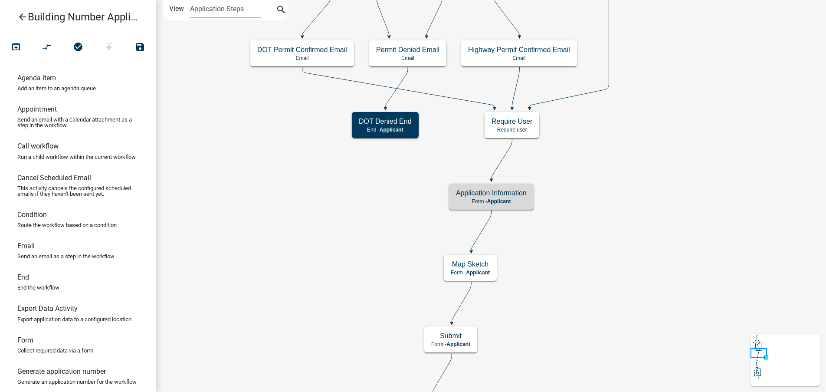
scroll to position [0, 0]
click at [109, 51] on icon "publish" at bounding box center [109, 48] width 10 height 12
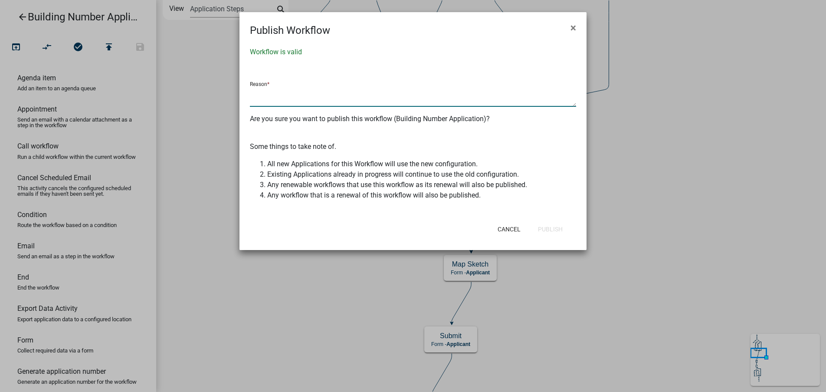
click at [292, 93] on textarea at bounding box center [413, 97] width 326 height 20
type textarea "text updates"
click at [555, 229] on button "Publish" at bounding box center [550, 229] width 39 height 16
